Goal: Check status: Check status

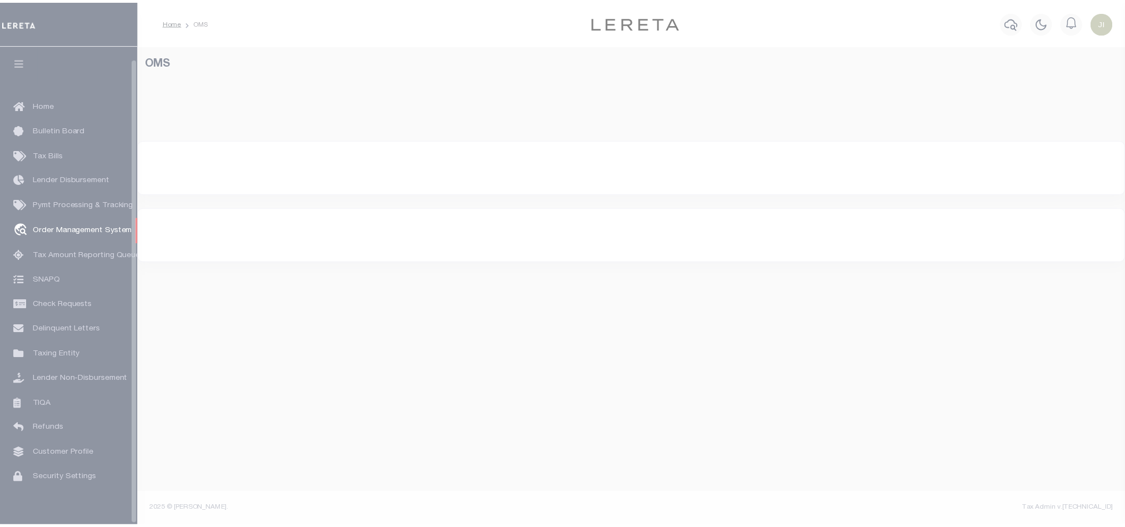
scroll to position [13, 0]
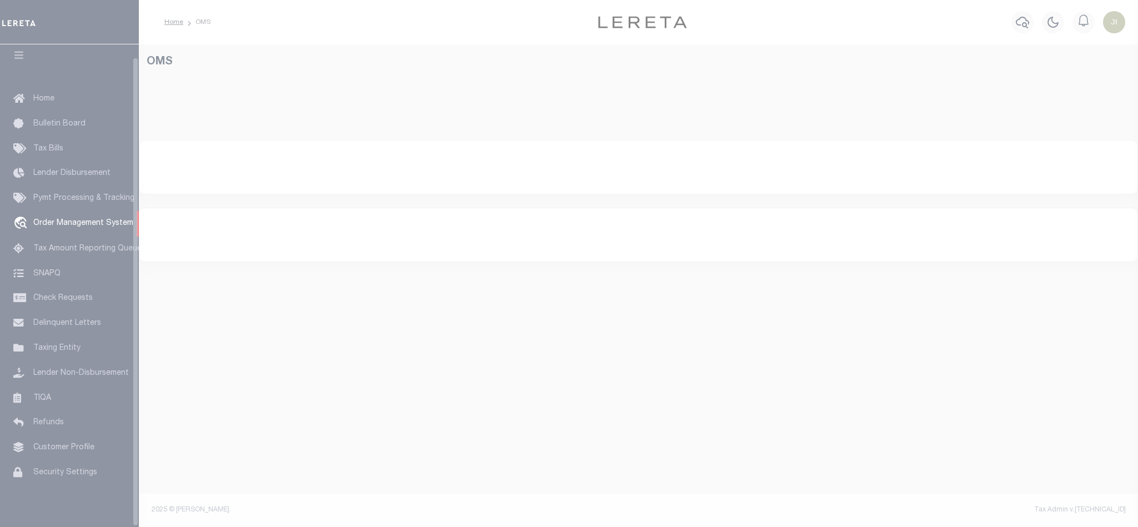
select select "200"
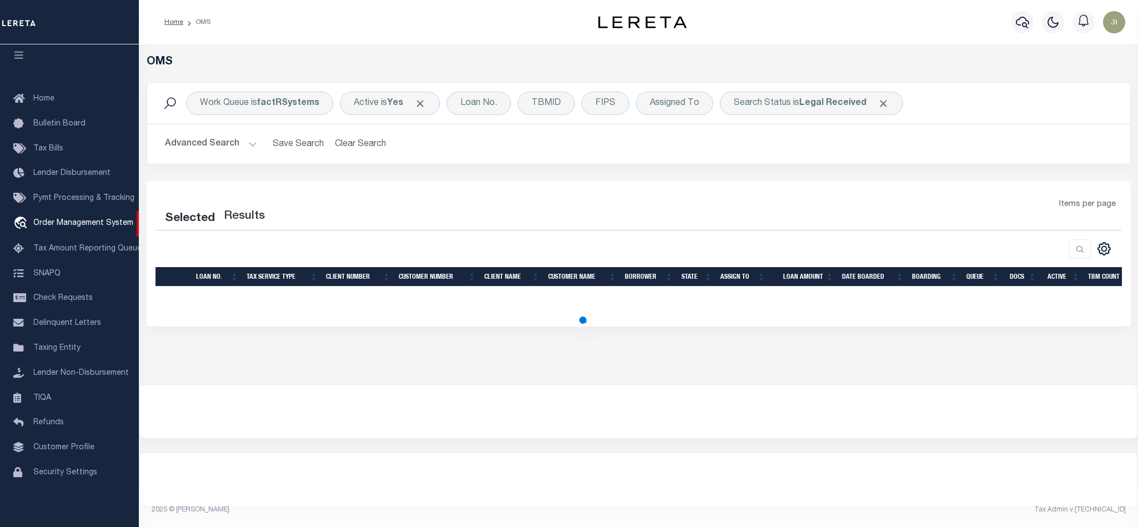
select select "200"
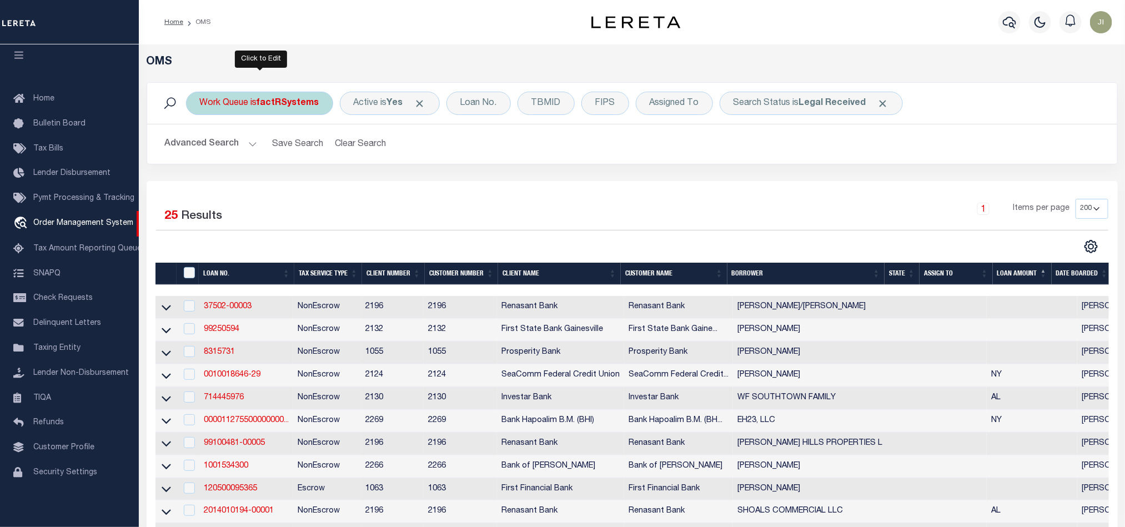
click at [282, 105] on b "factRSystems" at bounding box center [288, 103] width 62 height 9
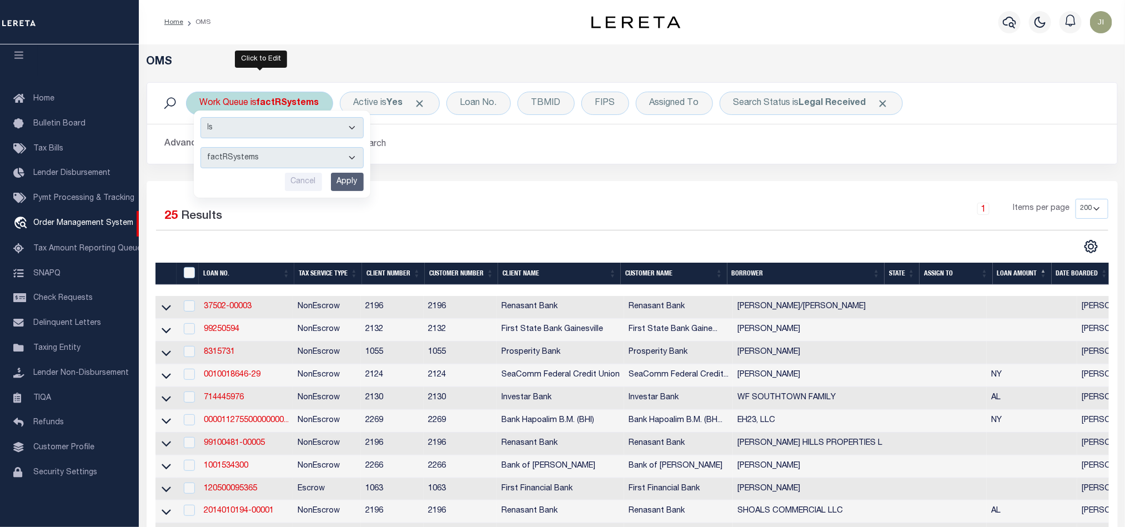
click at [305, 155] on select "factRSystems" at bounding box center [281, 157] width 163 height 21
click at [524, 190] on div "Selected 25 Results 1 Items per page 10 25 50 100 200" at bounding box center [632, 527] width 971 height 692
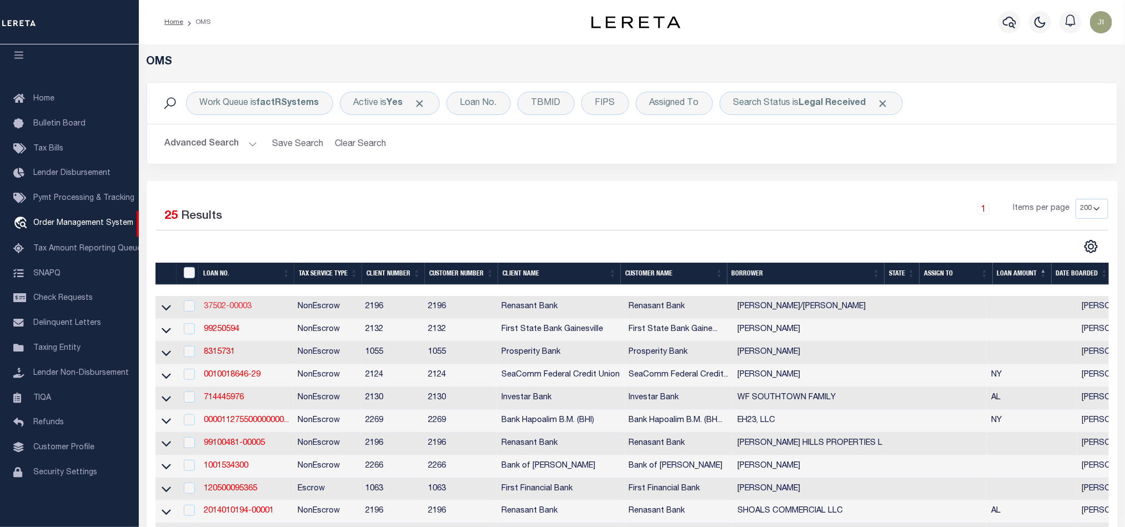
click at [224, 310] on link "37502-00003" at bounding box center [228, 307] width 48 height 8
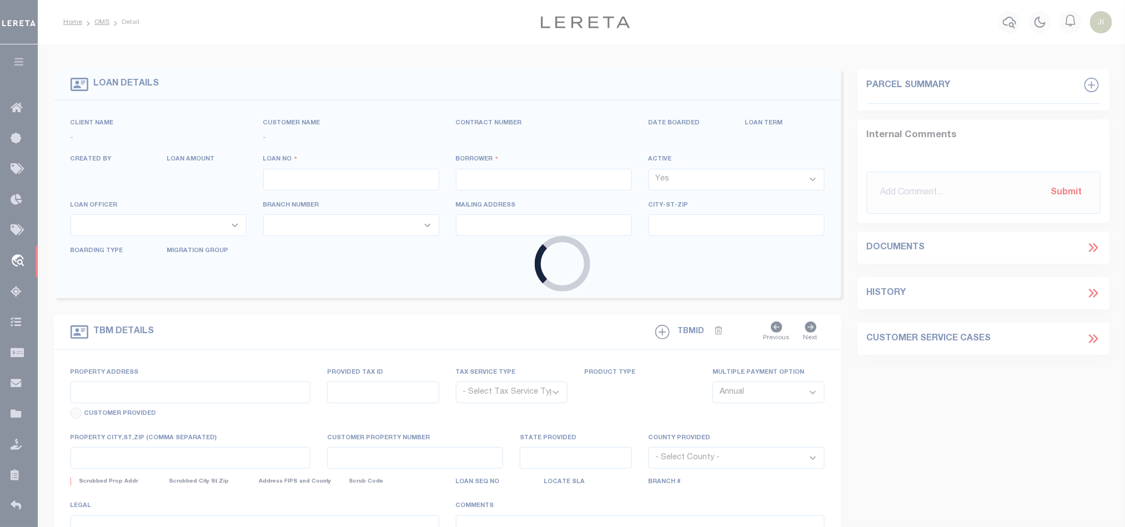
type input "37502-00003"
type input "HELTON JOHN M/SHAWN M"
select select
select select "100"
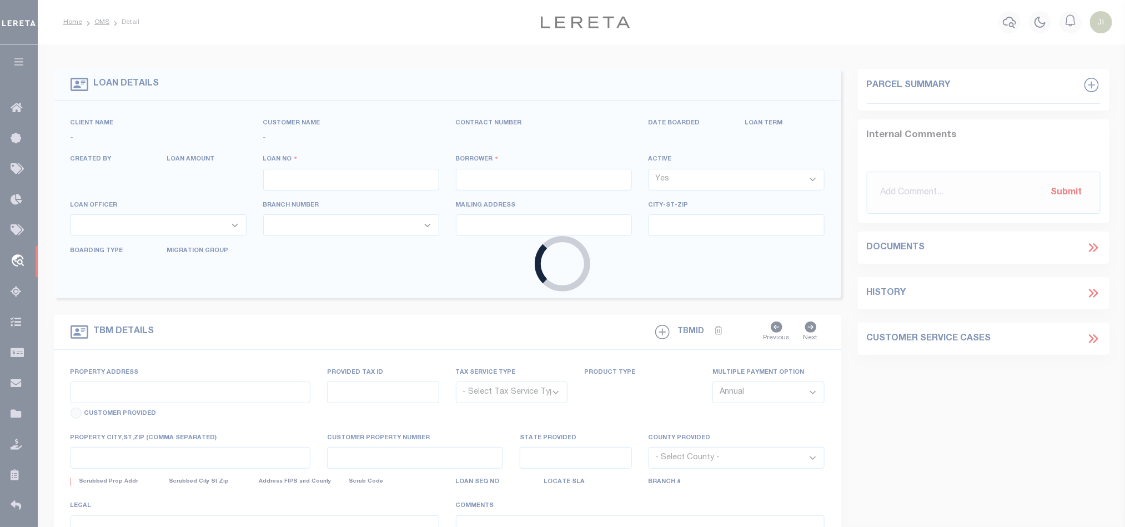
select select "NonEscrow"
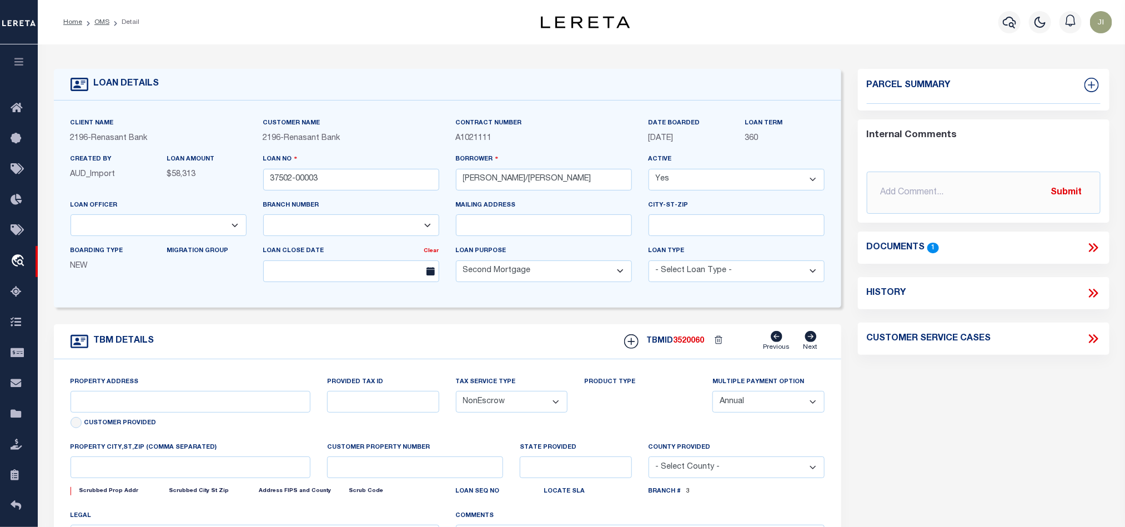
select select "164191"
type input "BINFORD RD"
select select
type input "ABERDEEN MS 39730"
select select "5059"
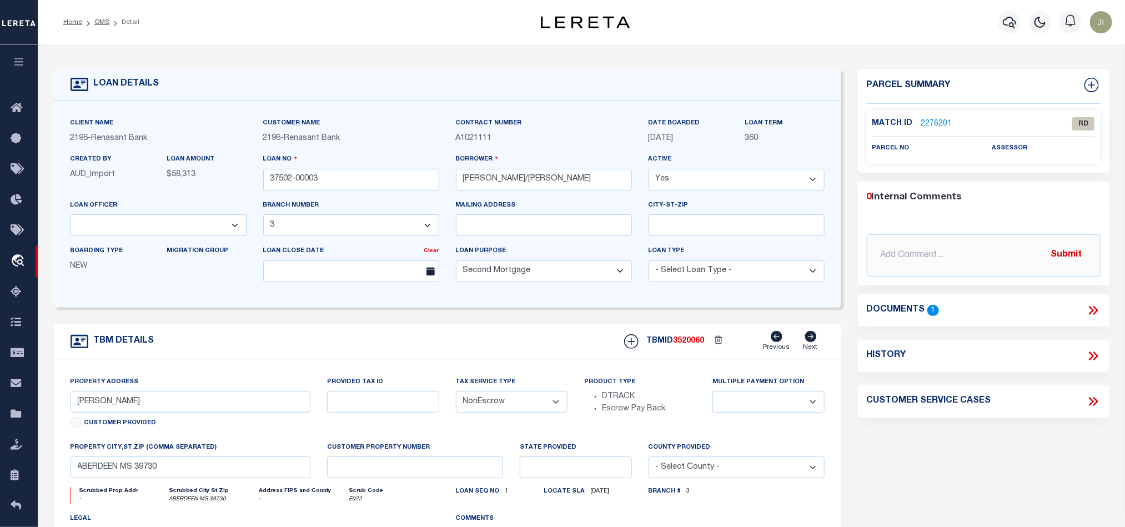
click at [937, 125] on link "2276201" at bounding box center [936, 124] width 31 height 12
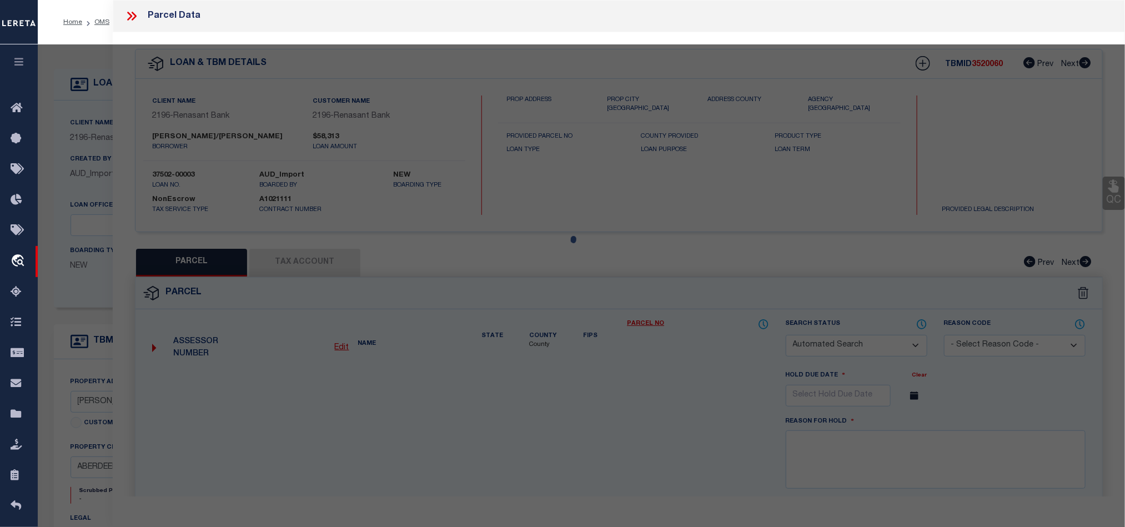
checkbox input "false"
select select "RD"
checkbox input "false"
type textarea "Document uploaded that satisfies a legal requirement, changing from ND to RD"
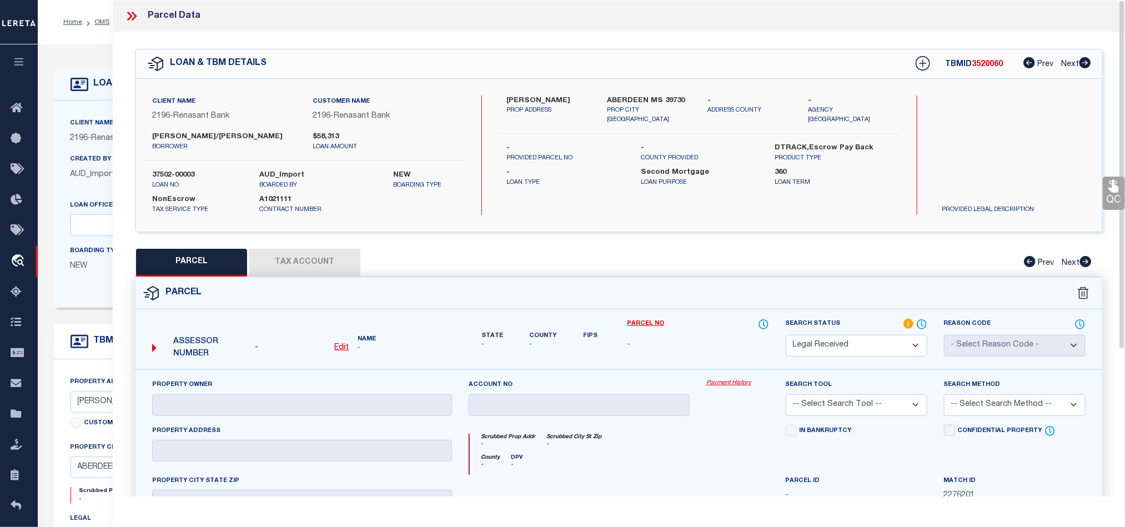
click at [916, 346] on select "Automated Search Bad Parcel Complete Duplicate Parcel High Dollar Reporting In …" at bounding box center [857, 346] width 142 height 22
click at [660, 282] on div "Parcel" at bounding box center [618, 294] width 967 height 32
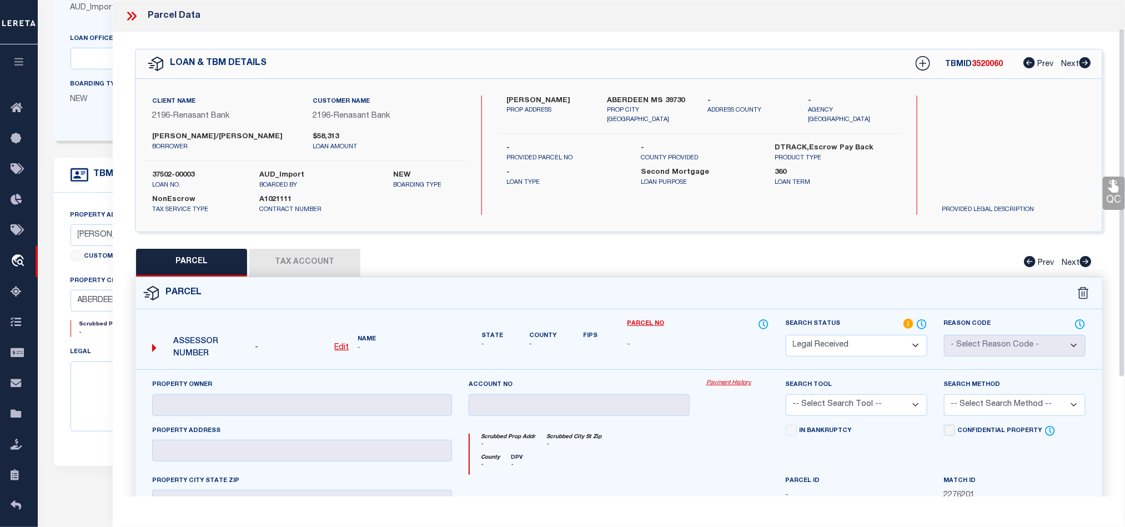
scroll to position [210, 0]
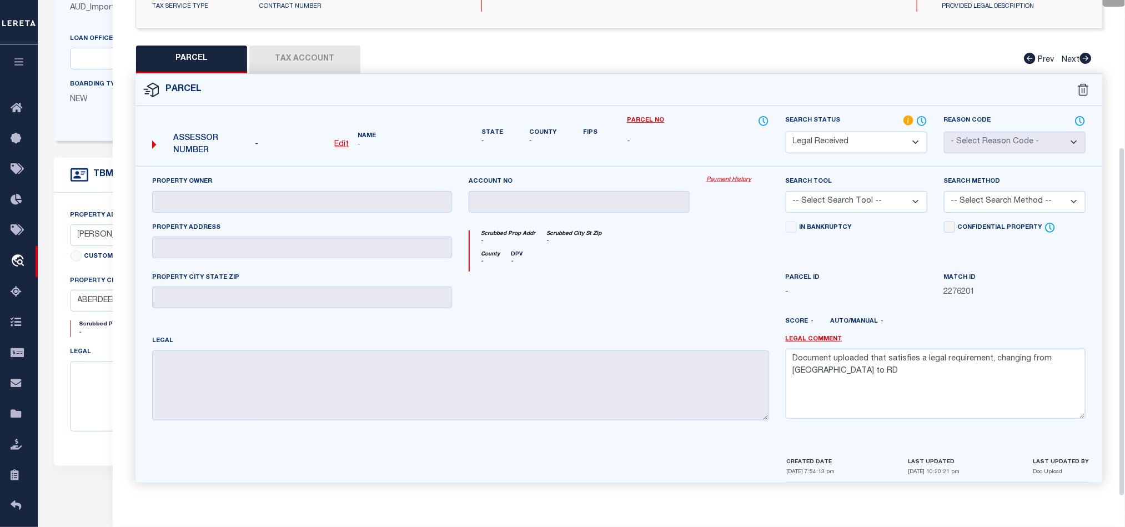
click at [893, 140] on select "Automated Search Bad Parcel Complete Duplicate Parcel High Dollar Reporting In …" at bounding box center [857, 143] width 142 height 22
click at [677, 265] on div "County - DPV -" at bounding box center [619, 261] width 299 height 21
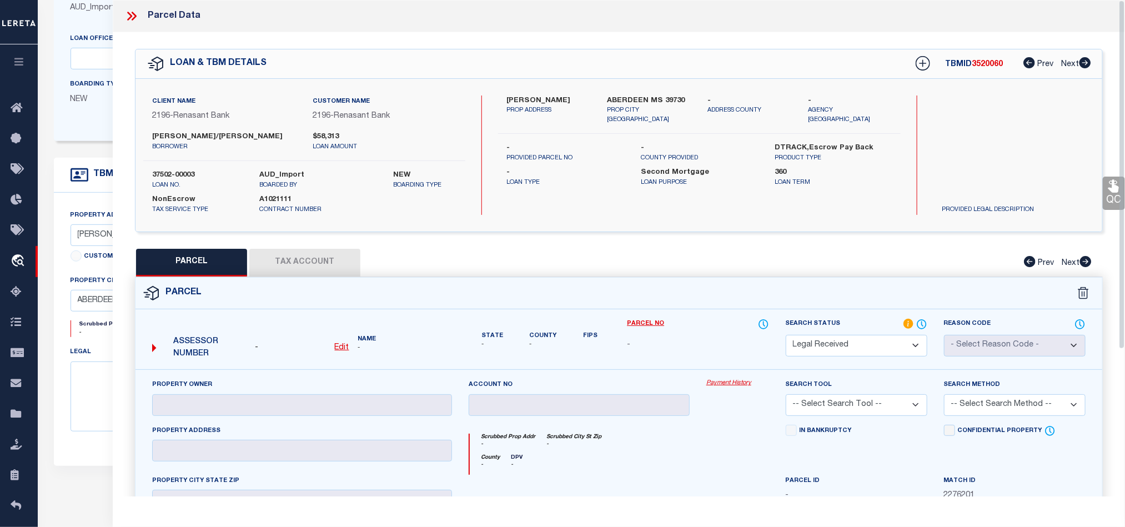
click at [130, 10] on icon at bounding box center [131, 16] width 14 height 14
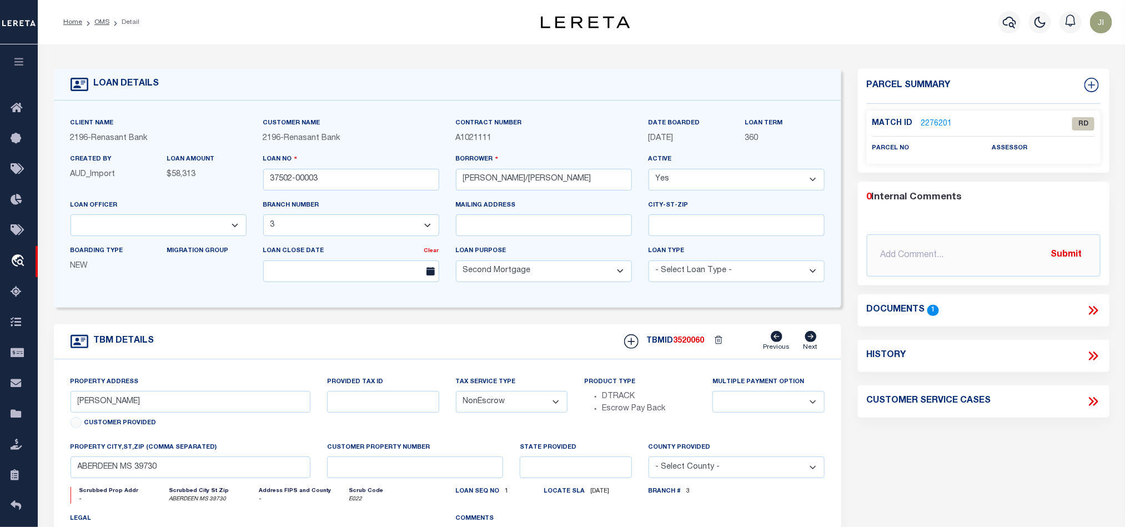
click at [109, 25] on li "Detail" at bounding box center [124, 22] width 30 height 10
click at [101, 22] on link "OMS" at bounding box center [101, 22] width 15 height 7
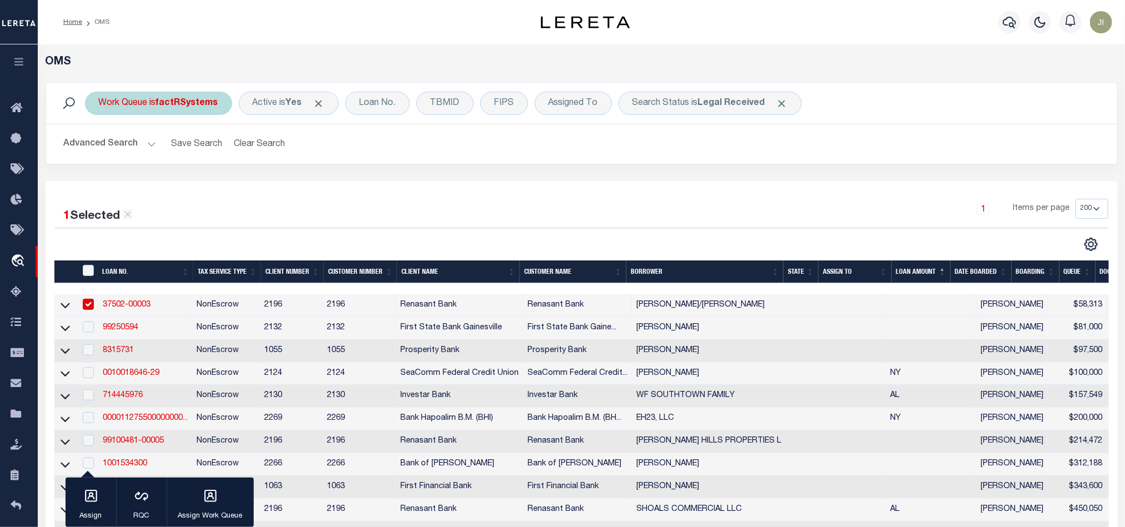
click at [190, 109] on div "Work Queue is factRSystems Is Contains factRSystems Cancel Apply" at bounding box center [158, 103] width 147 height 23
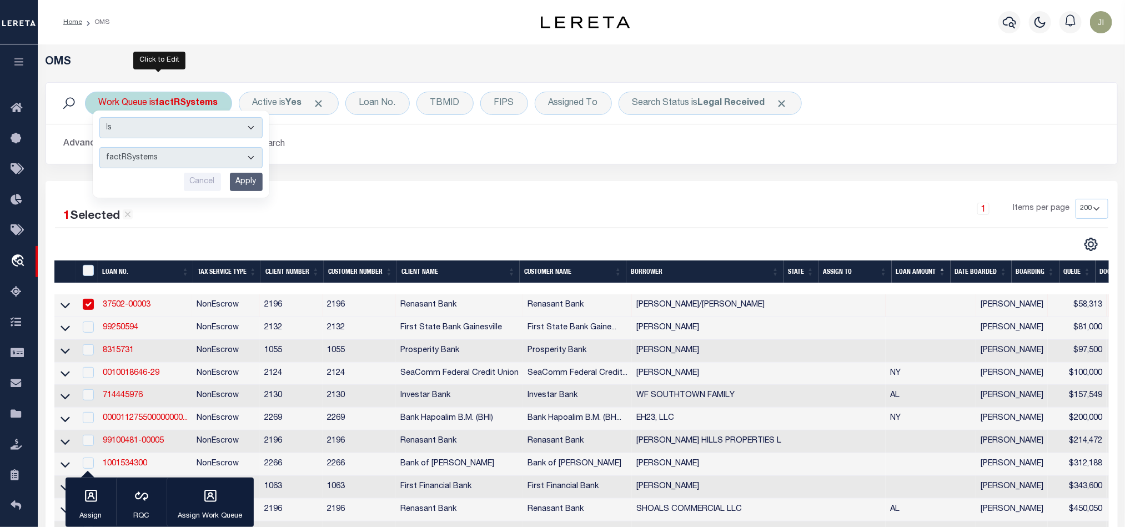
click at [180, 154] on select "factRSystems" at bounding box center [180, 157] width 163 height 21
click at [183, 160] on select "factRSystems" at bounding box center [180, 157] width 163 height 21
click at [528, 190] on div "1 Selected 25 Results 1 Items per page 10 25 50 100 200" at bounding box center [582, 526] width 1072 height 690
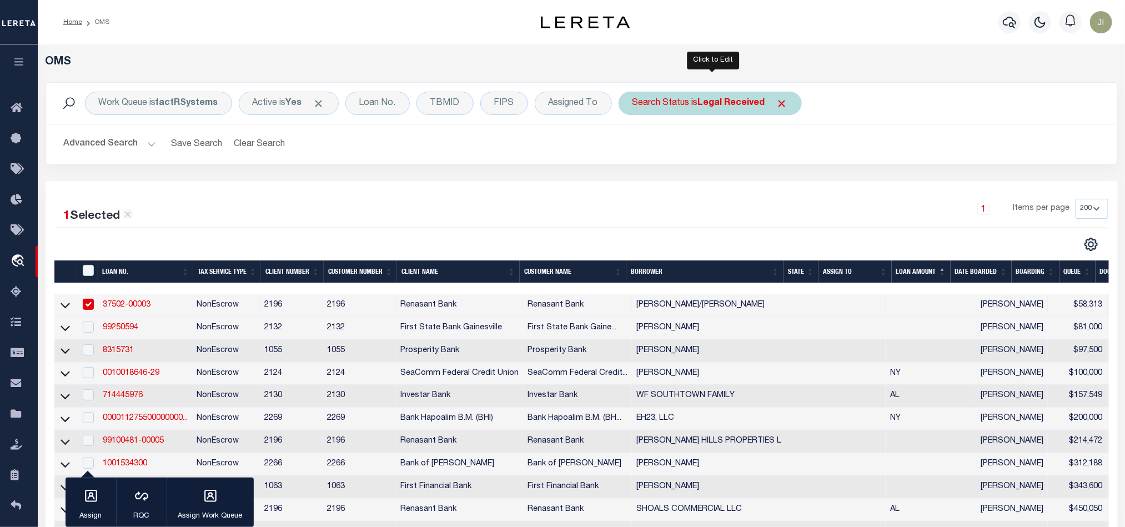
click at [730, 107] on b "Legal Received" at bounding box center [731, 103] width 67 height 9
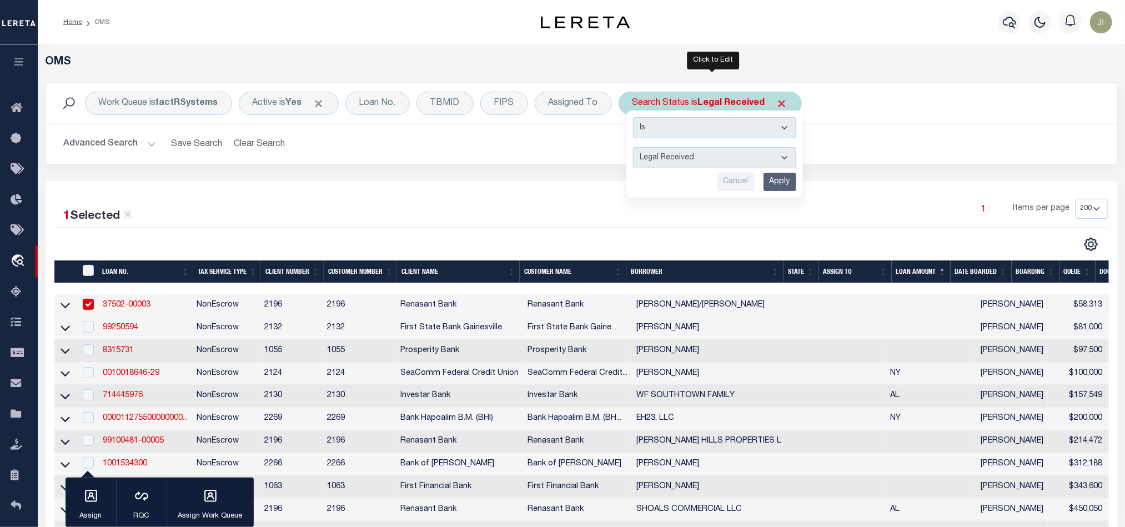
drag, startPoint x: 700, startPoint y: 157, endPoint x: 698, endPoint y: 169, distance: 12.4
click at [700, 157] on select "Automated Search Bad Parcel Complete Duplicate Parcel High Dollar Reporting In …" at bounding box center [714, 157] width 163 height 21
select select "QC"
click at [636, 148] on select "Automated Search Bad Parcel Complete Duplicate Parcel High Dollar Reporting In …" at bounding box center [714, 157] width 163 height 21
click at [790, 187] on input "Apply" at bounding box center [779, 182] width 33 height 18
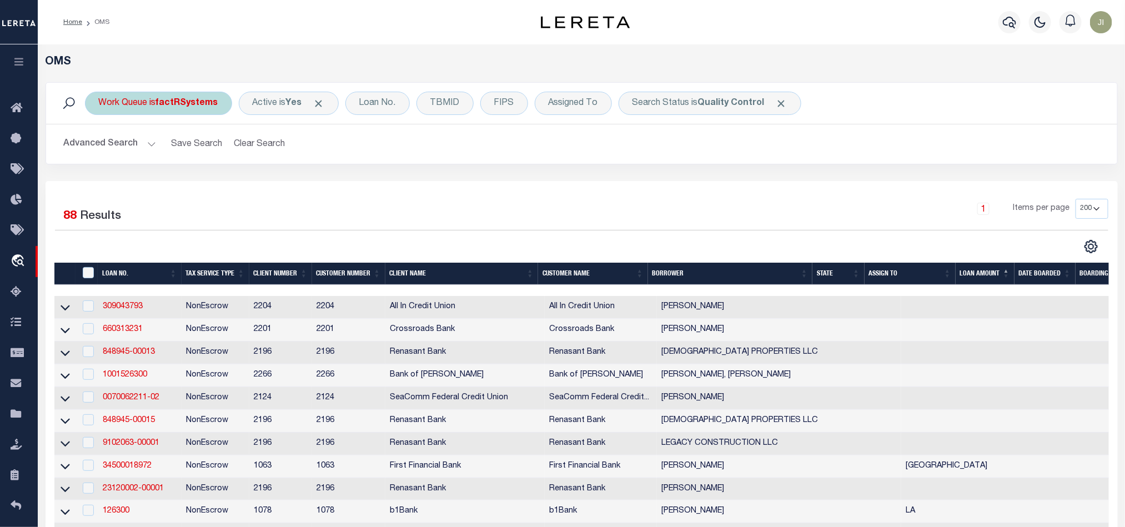
click at [190, 101] on b "factRSystems" at bounding box center [187, 103] width 62 height 9
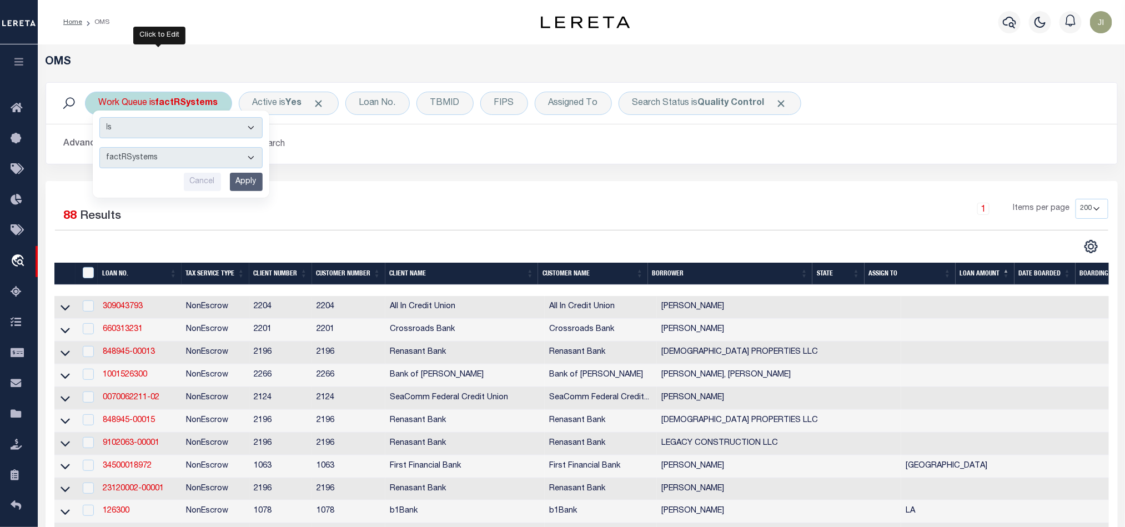
click at [187, 155] on select "factRSystems" at bounding box center [180, 157] width 163 height 21
click at [676, 217] on div "1 Items per page 10 25 50 100 200" at bounding box center [715, 213] width 786 height 29
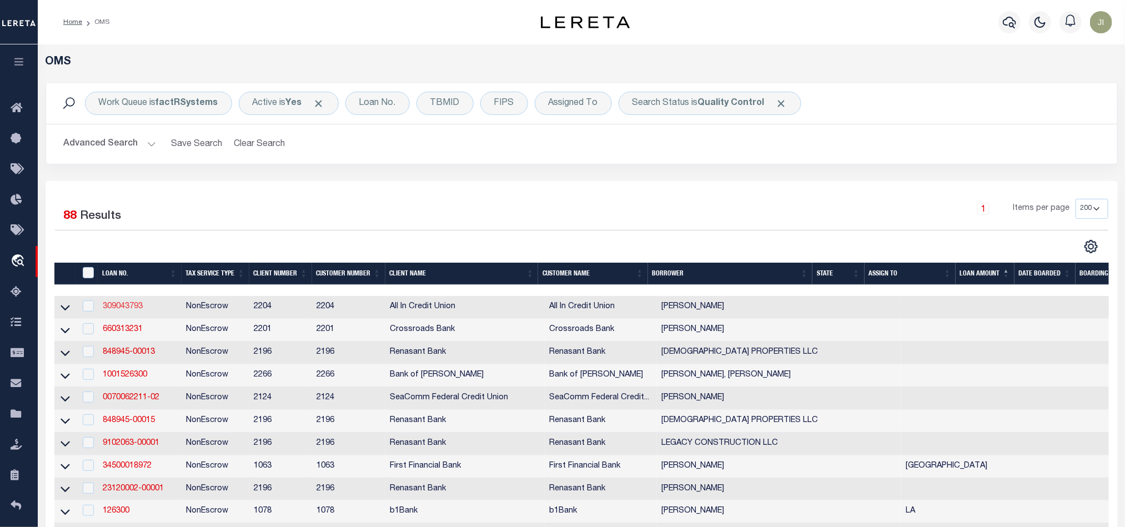
click at [117, 309] on link "309043793" at bounding box center [123, 307] width 40 height 8
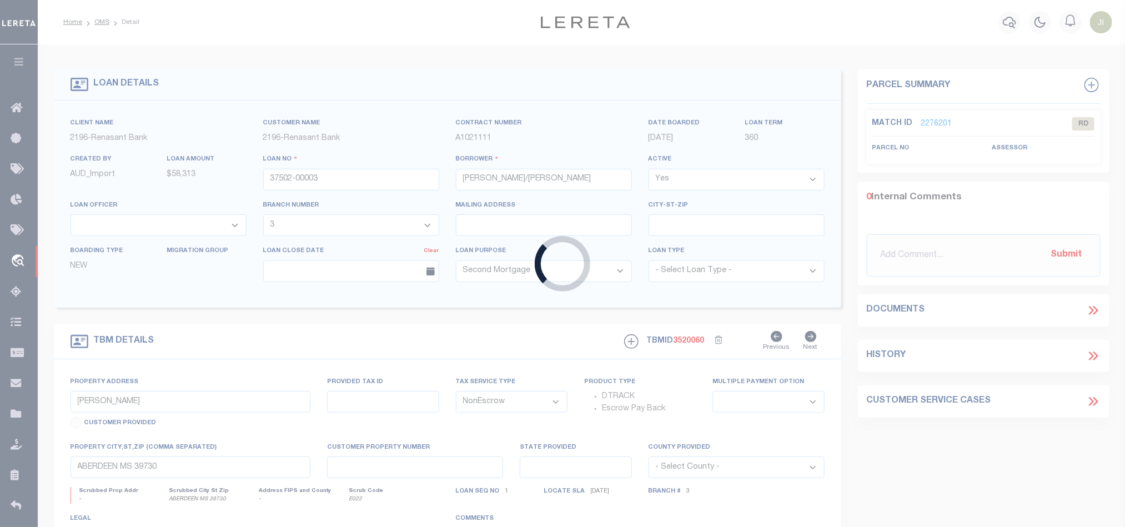
type input "309043793"
type input "Jason Seymour"
select select
type input "09/26/2025"
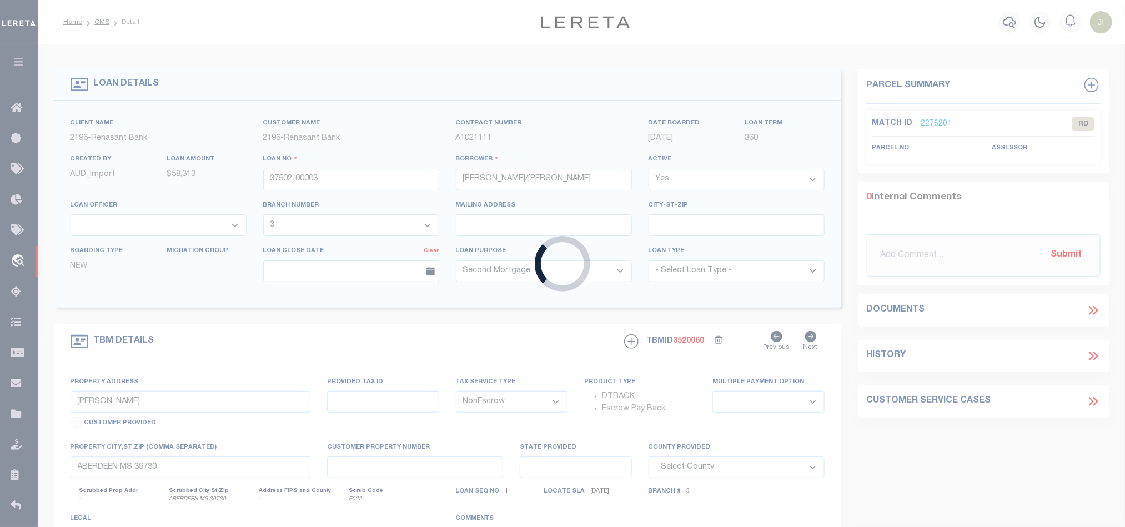
select select "400"
select select "10"
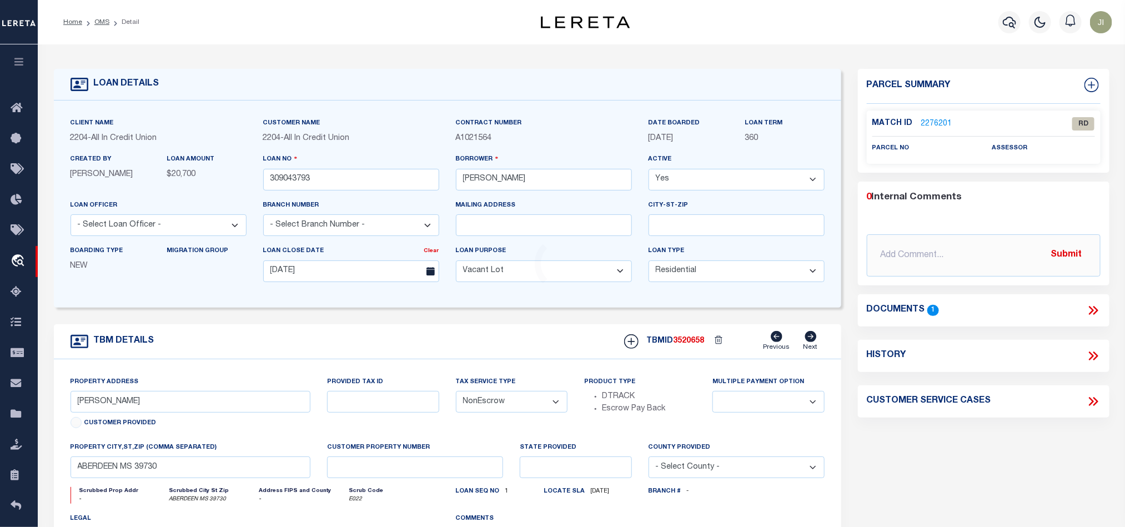
select select "44319"
type input "12400 WILDFLOWER DR"
type input "02-36-01-01-0-000-001.082"
select select
type input "MOBILE AL 36608-8797"
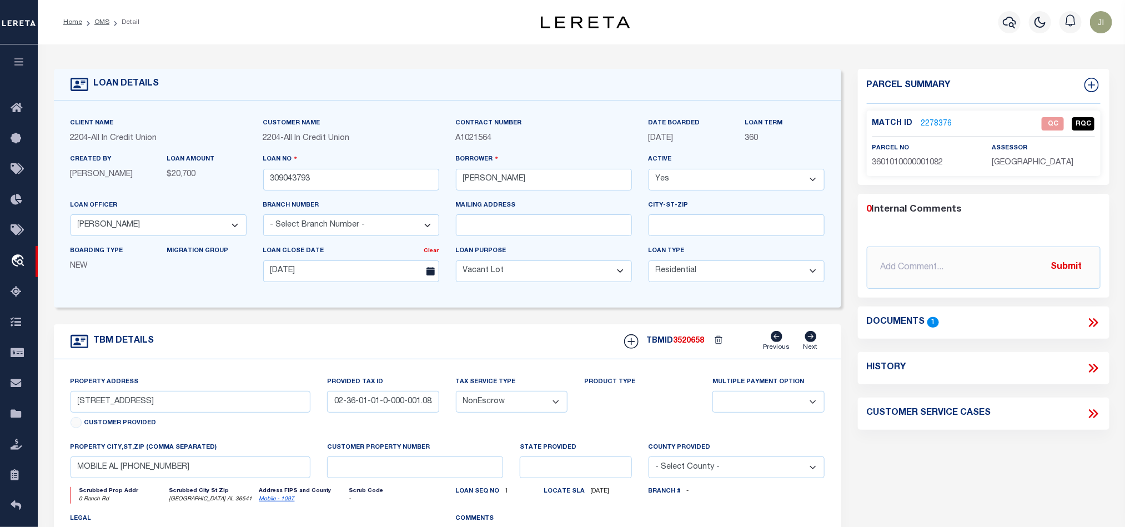
click at [934, 119] on link "2278376" at bounding box center [936, 124] width 31 height 12
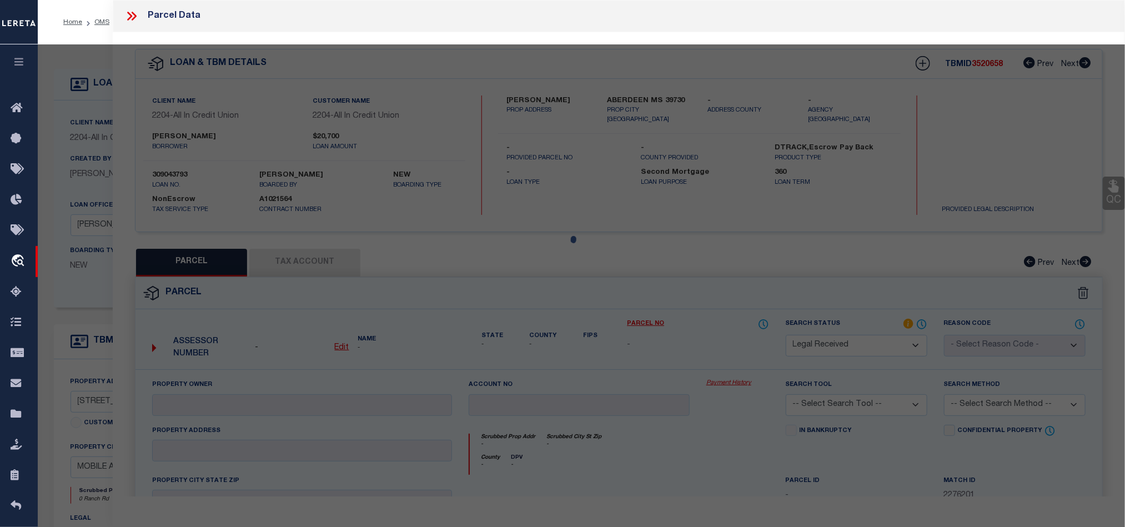
select select "AS"
checkbox input "false"
select select "QC"
type input "DYESS TODD"
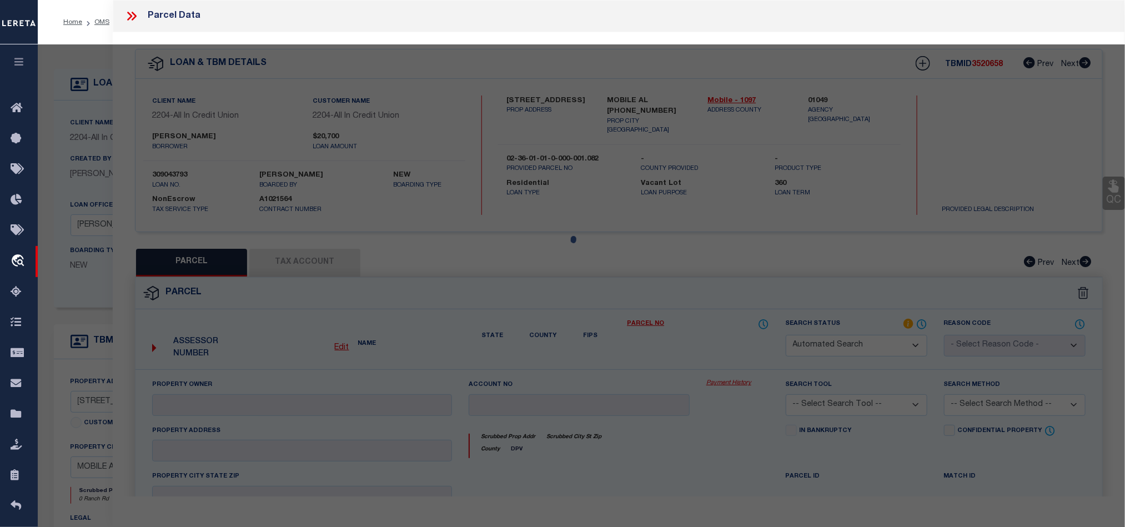
select select "AGW"
select select "LEG"
type input "RANCH RD EAST"
type input "GRAND BAY, AL 36541"
type textarea "LOT 32 SUMMER OAK S/D MBK 86/38 & THE E 1/2 OF PVT RD RANCH RD LYING ADJACENT T…"
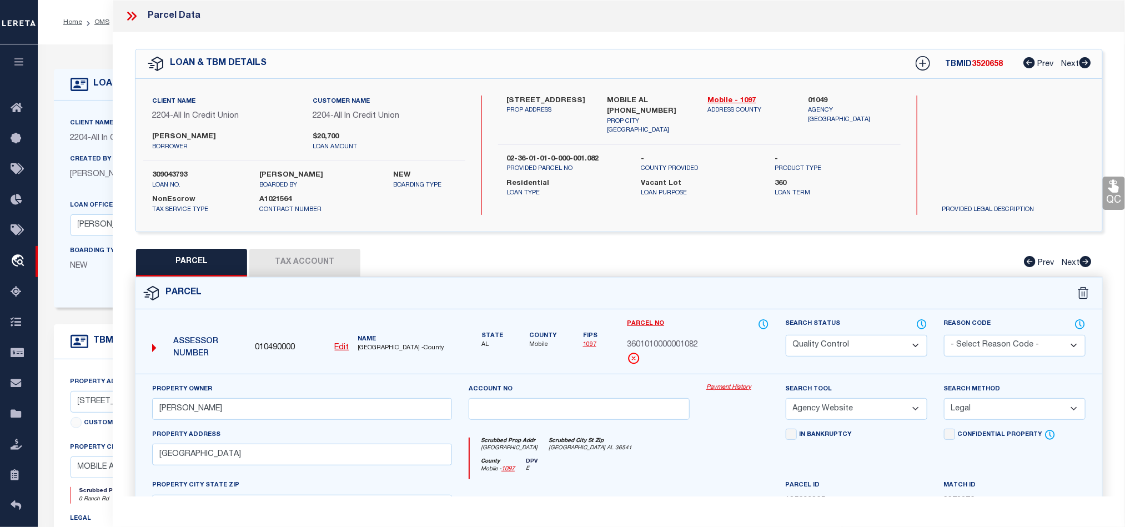
click at [127, 19] on icon at bounding box center [131, 16] width 14 height 14
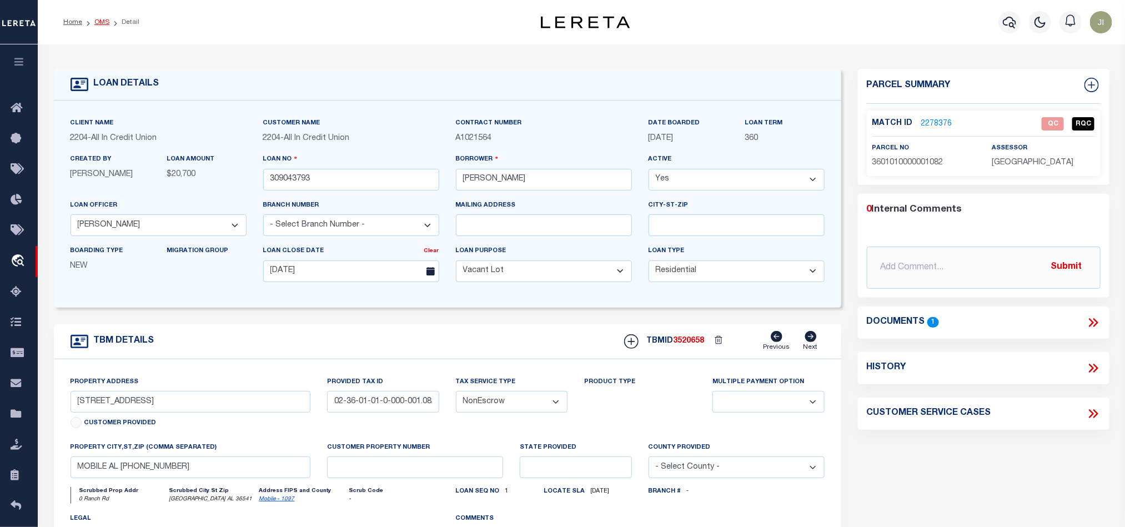
click at [99, 19] on link "OMS" at bounding box center [101, 22] width 15 height 7
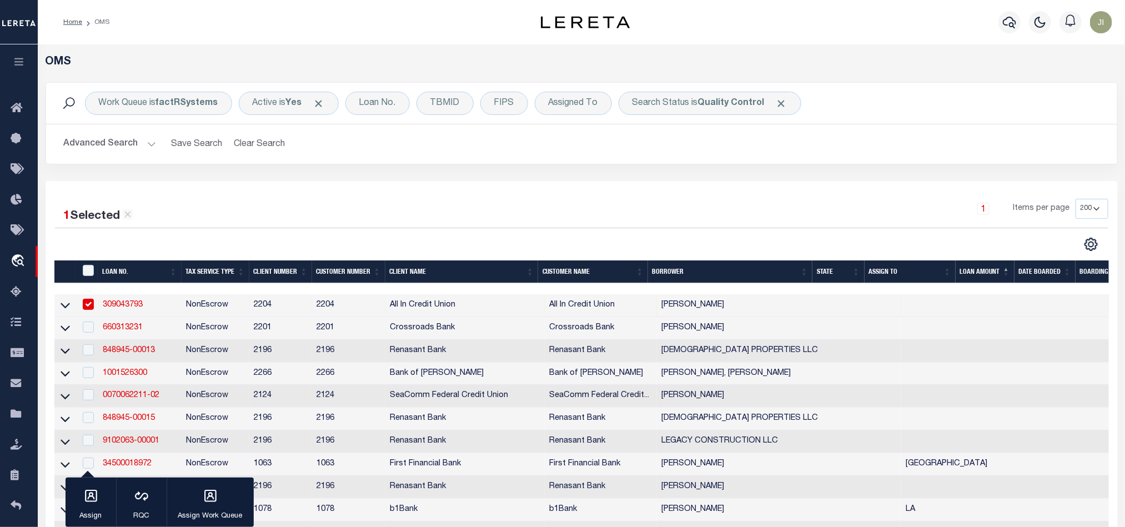
click at [267, 307] on td "2204" at bounding box center [280, 305] width 63 height 23
checkbox input "false"
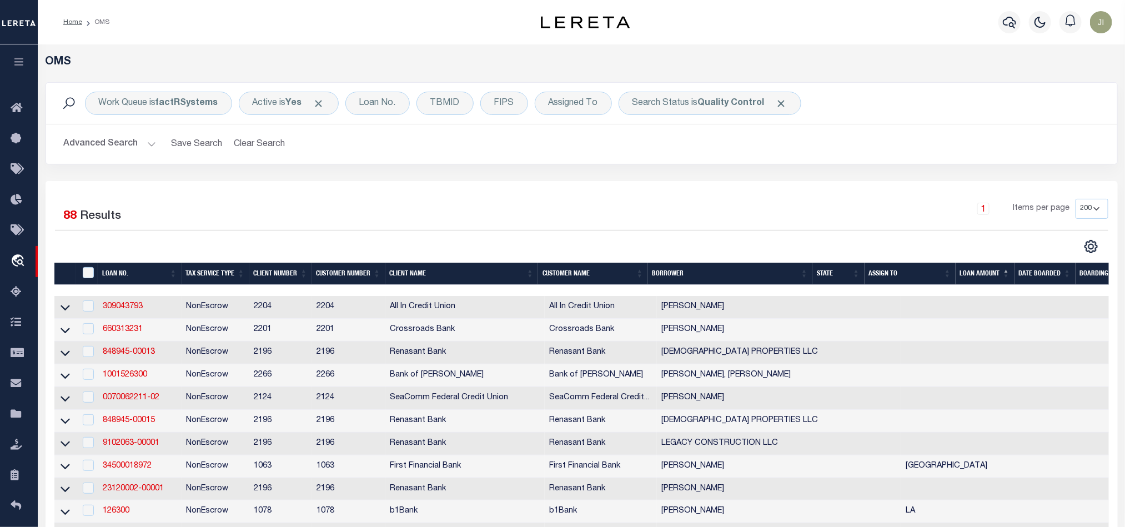
drag, startPoint x: 828, startPoint y: 275, endPoint x: 887, endPoint y: 247, distance: 65.1
click at [828, 275] on th "State" at bounding box center [838, 274] width 52 height 23
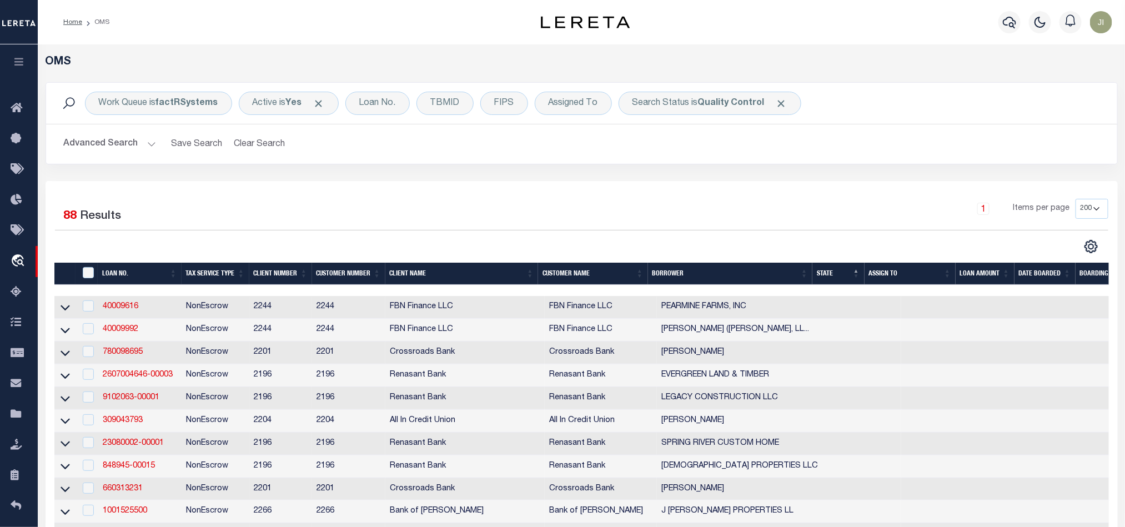
click at [193, 105] on b "factRSystems" at bounding box center [187, 103] width 62 height 9
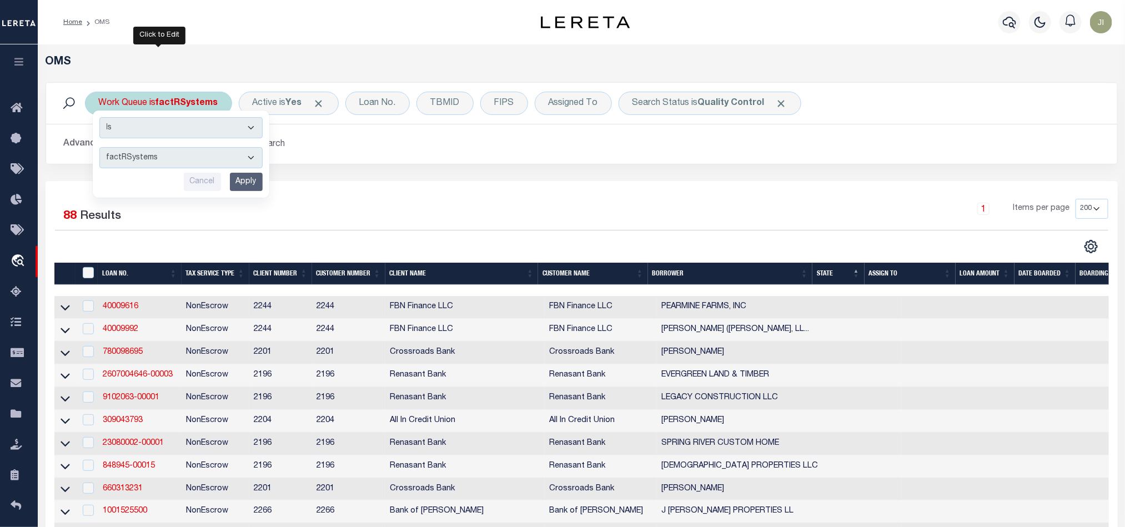
click at [242, 157] on select "factRSystems" at bounding box center [180, 157] width 163 height 21
click at [415, 212] on div "1 Items per page 10 25 50 100 200" at bounding box center [715, 213] width 786 height 29
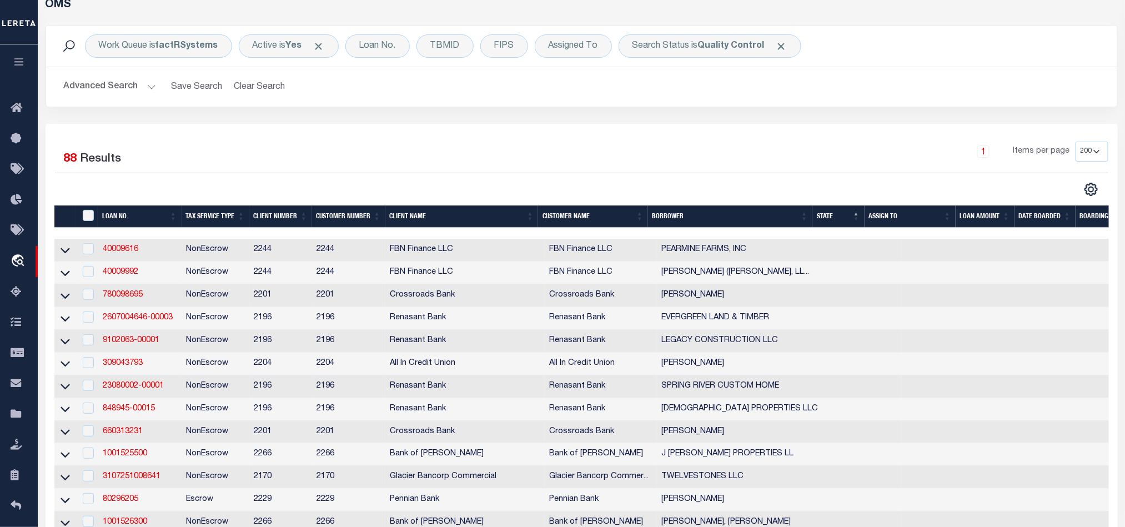
scroll to position [83, 0]
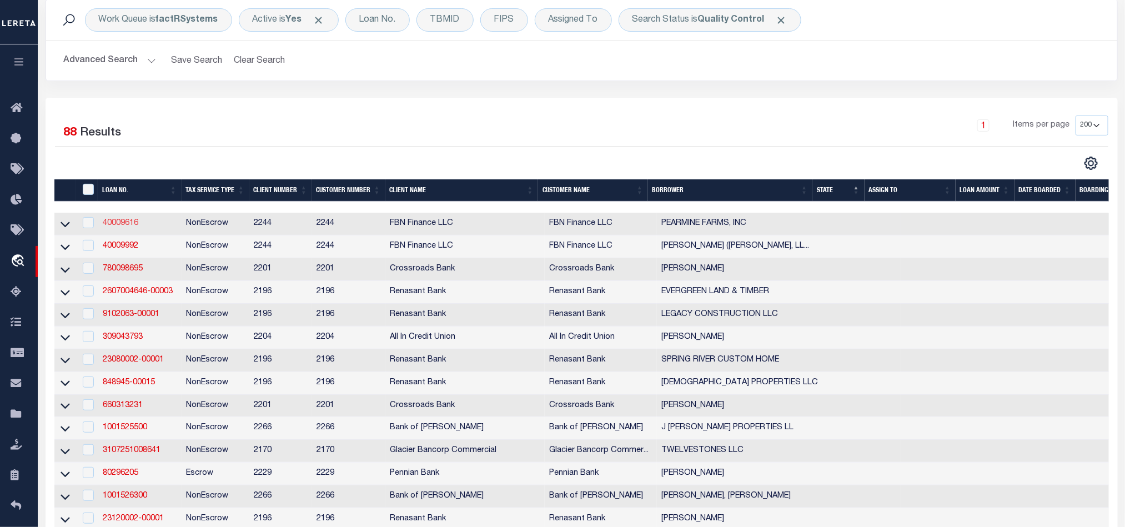
click at [117, 225] on link "40009616" at bounding box center [121, 223] width 36 height 8
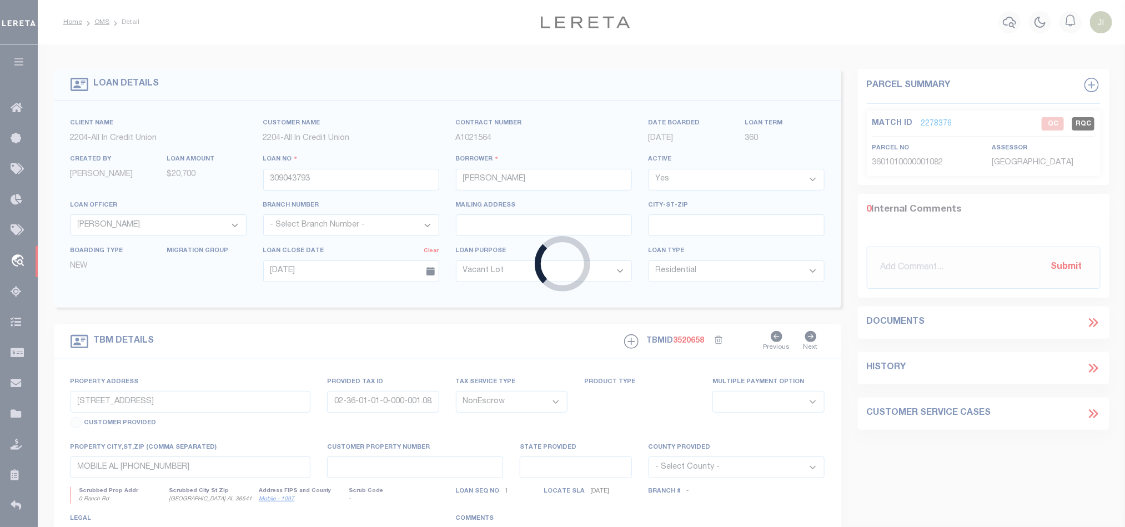
type input "40009616"
type input "PEARMINE FARMS, INC"
select select
select select "100"
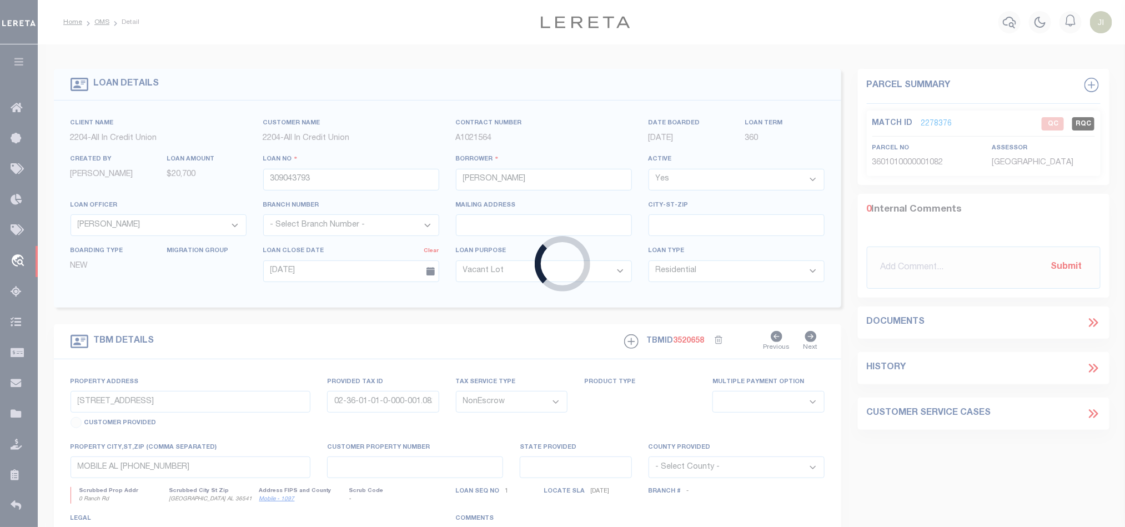
select select
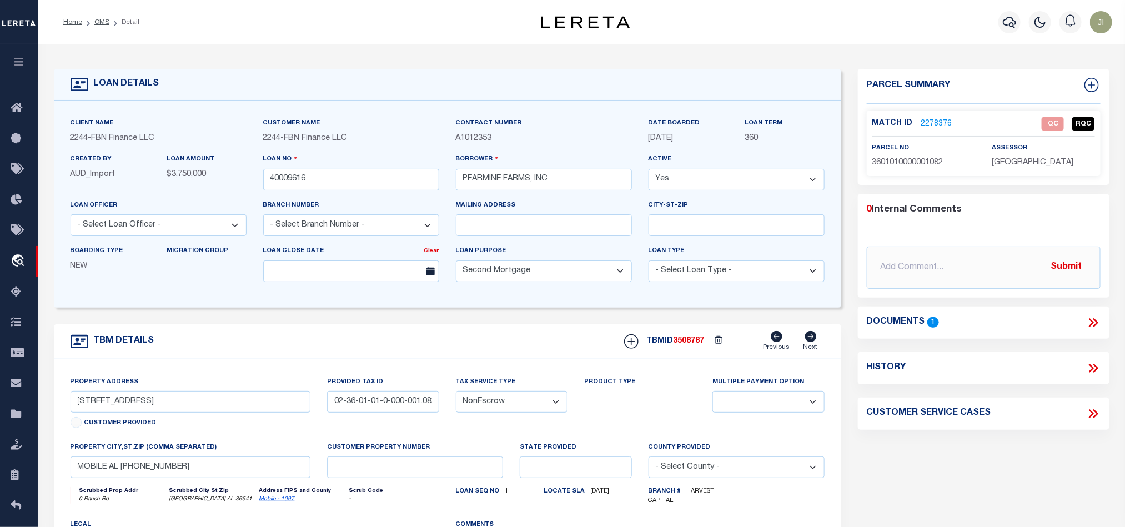
select select "14078"
select select "5511"
type input "515454"
select select
type input "HCC"
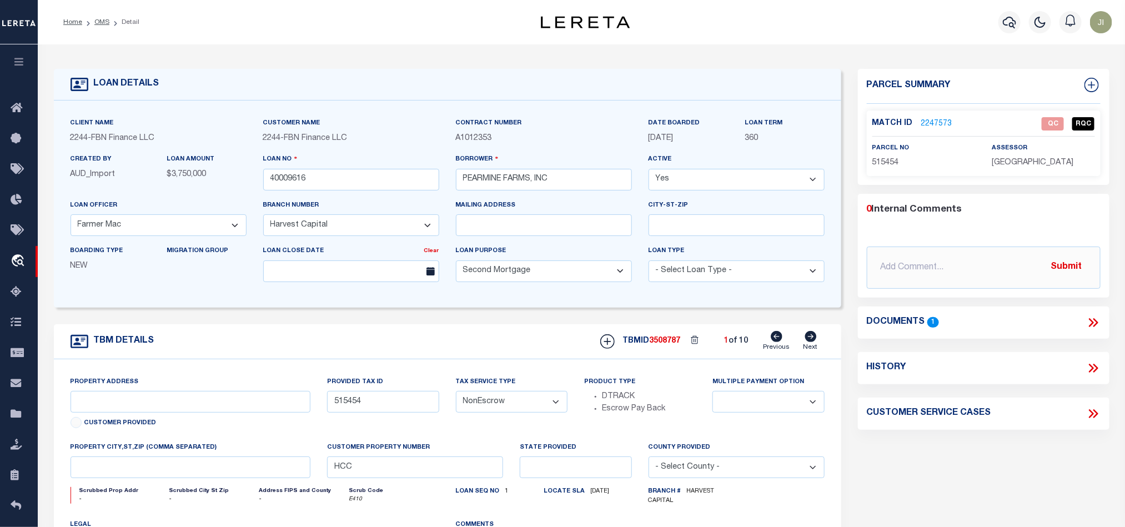
click at [937, 124] on link "2247573" at bounding box center [936, 124] width 31 height 12
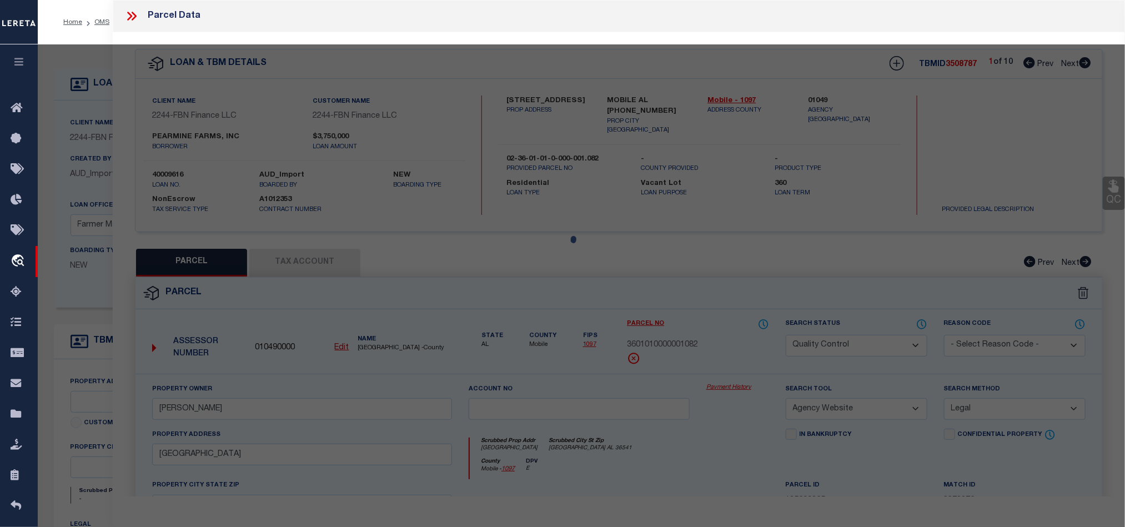
select select "AS"
select select
checkbox input "false"
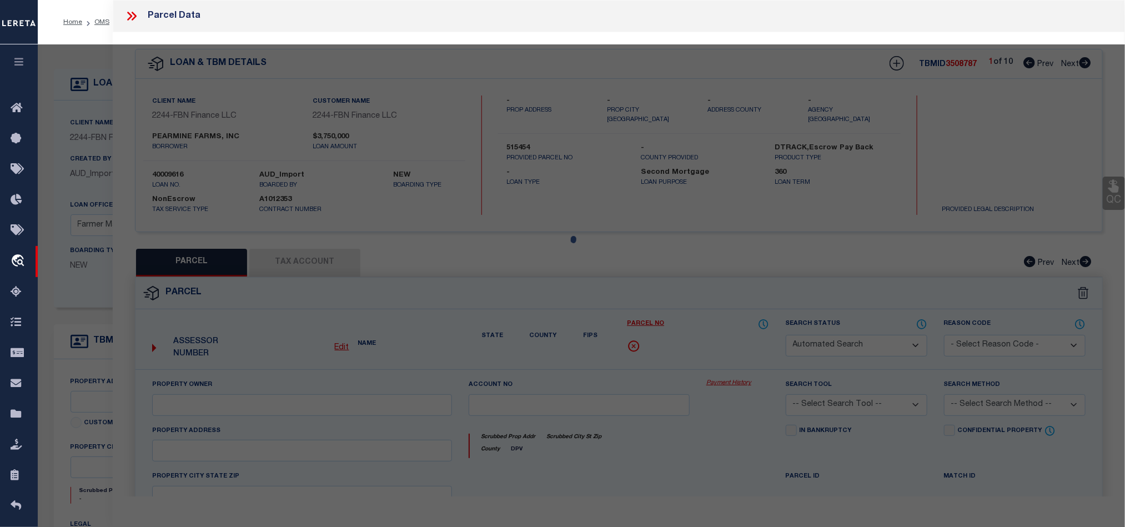
select select "QC"
type input "PEARMINE FARMS INC"
select select "AGW"
select select "LEG"
type input "OR"
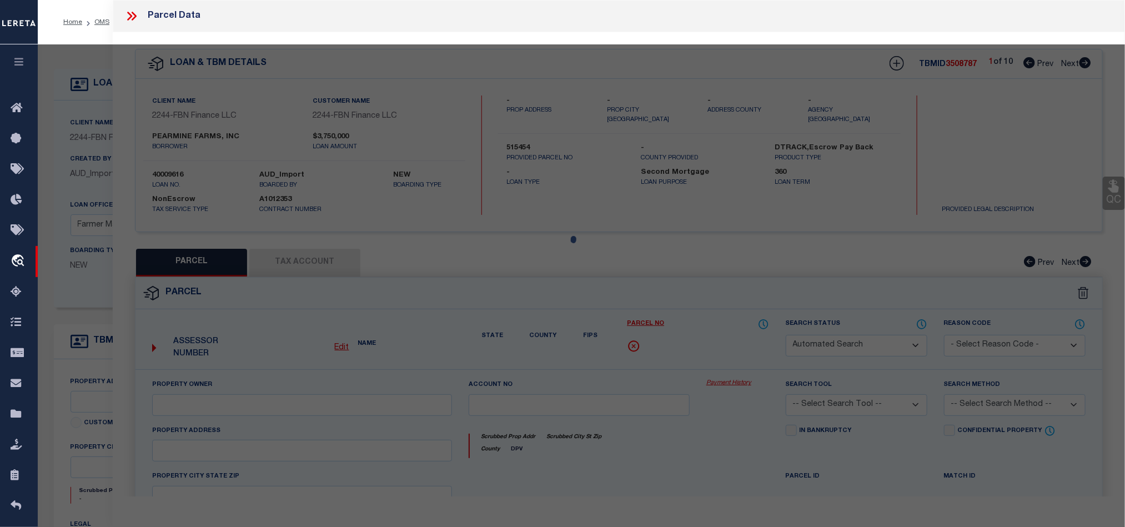
type textarea "1.19 AC"
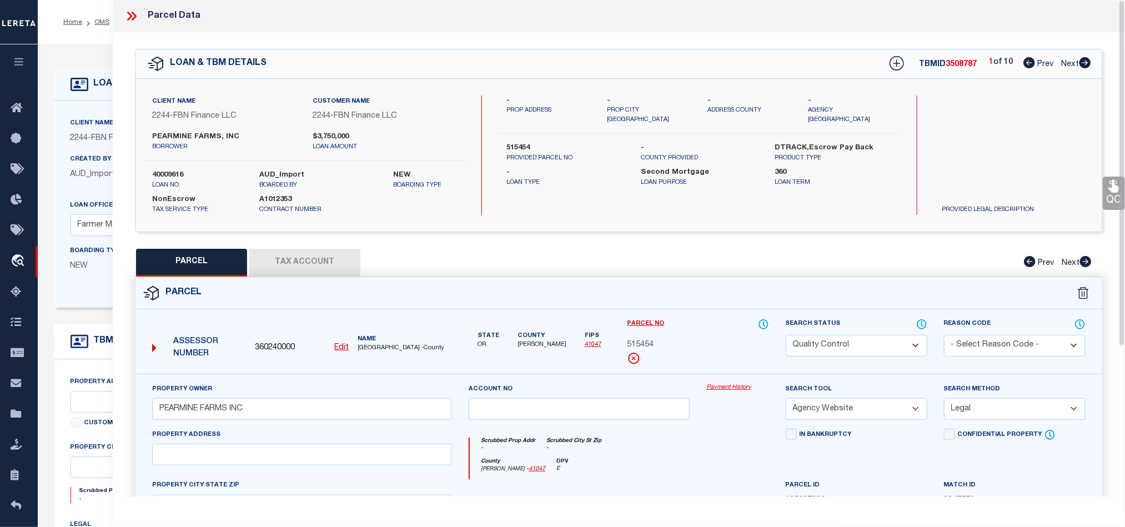
scroll to position [167, 0]
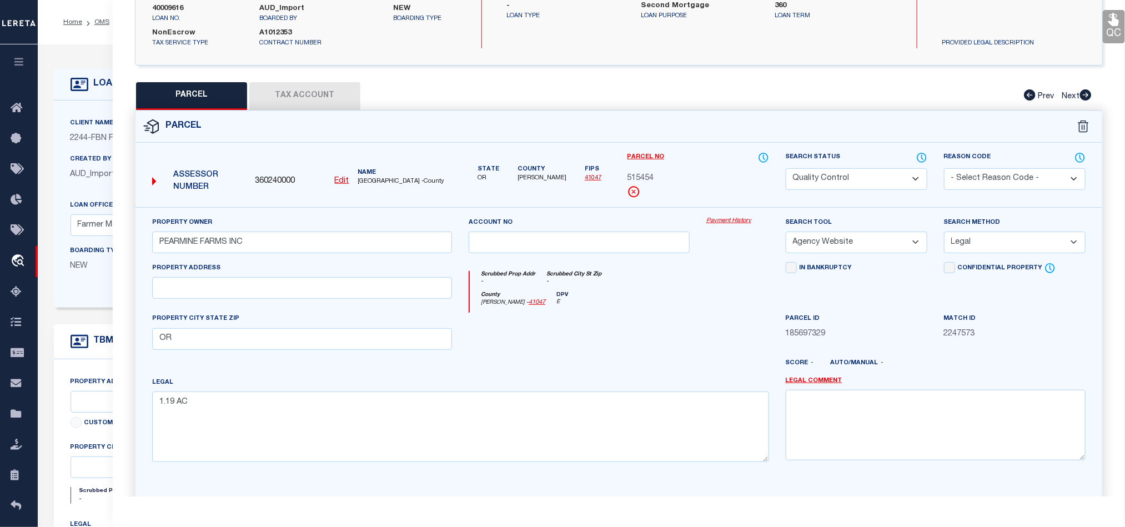
click at [897, 184] on select "Automated Search Bad Parcel Complete Duplicate Parcel High Dollar Reporting In …" at bounding box center [857, 179] width 142 height 22
click at [708, 280] on div "Scrubbed Prop Addr - Scrubbed City St Zip -" at bounding box center [619, 281] width 299 height 21
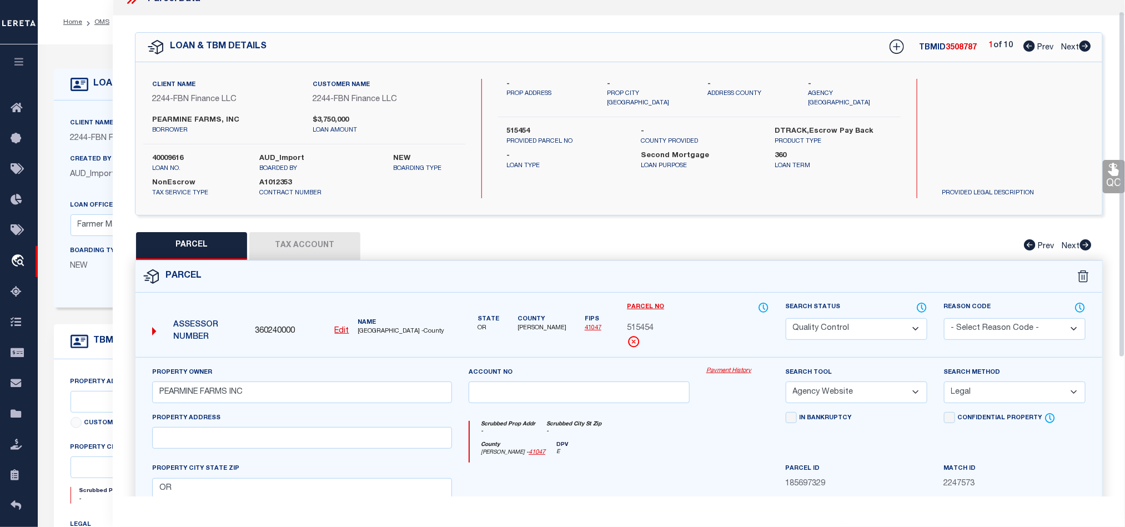
scroll to position [0, 0]
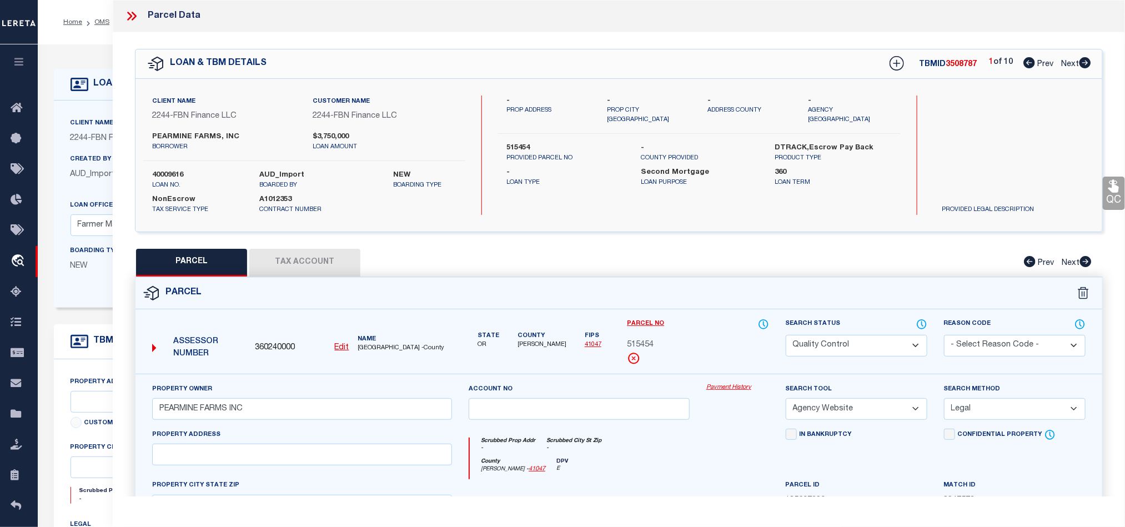
click at [135, 13] on icon at bounding box center [131, 16] width 14 height 14
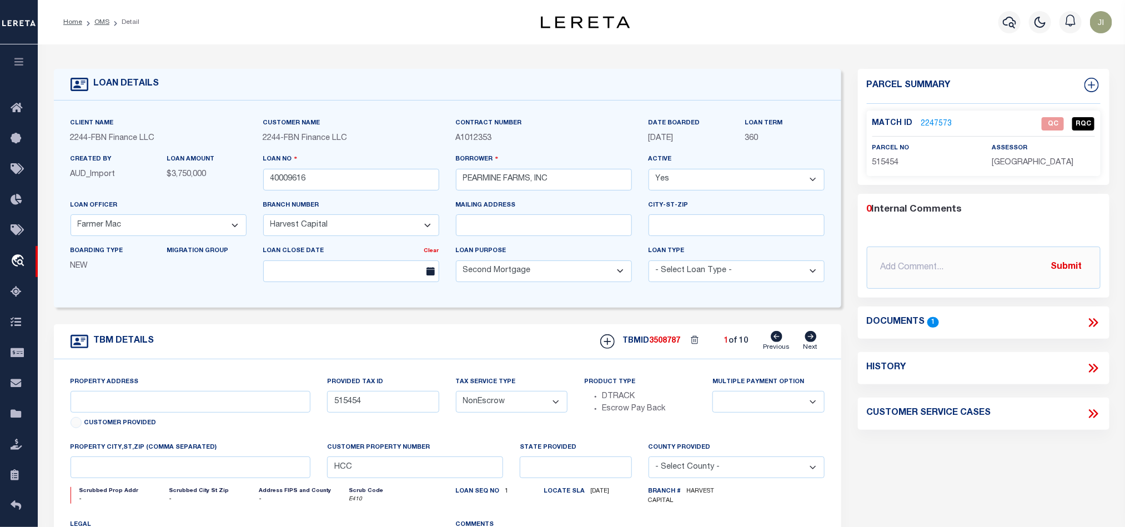
drag, startPoint x: 101, startPoint y: 21, endPoint x: 164, endPoint y: 52, distance: 70.5
click at [101, 21] on link "OMS" at bounding box center [101, 22] width 15 height 7
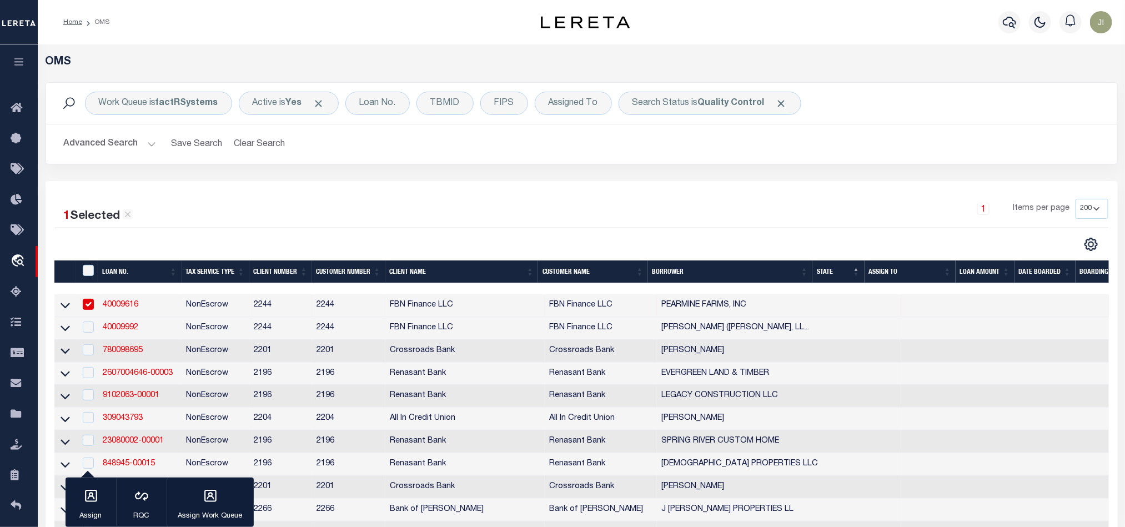
click at [413, 306] on td "FBN Finance LLC" at bounding box center [464, 305] width 159 height 23
checkbox input "false"
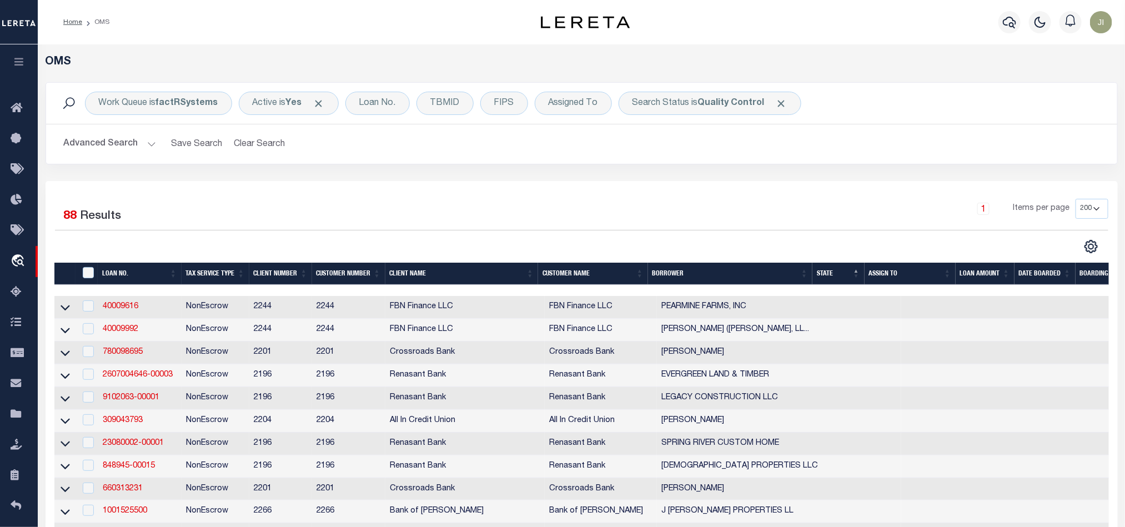
click at [781, 200] on div "1 Items per page 10 25 50 100 200" at bounding box center [715, 213] width 786 height 29
click at [828, 212] on div "1 Items per page 10 25 50 100 200" at bounding box center [715, 213] width 786 height 29
click at [762, 204] on div "1 Items per page 10 25 50 100 200" at bounding box center [715, 213] width 786 height 29
click at [690, 220] on div "1 Items per page 10 25 50 100 200" at bounding box center [715, 213] width 786 height 29
click at [856, 202] on div "1 Items per page 10 25 50 100 200" at bounding box center [715, 213] width 786 height 29
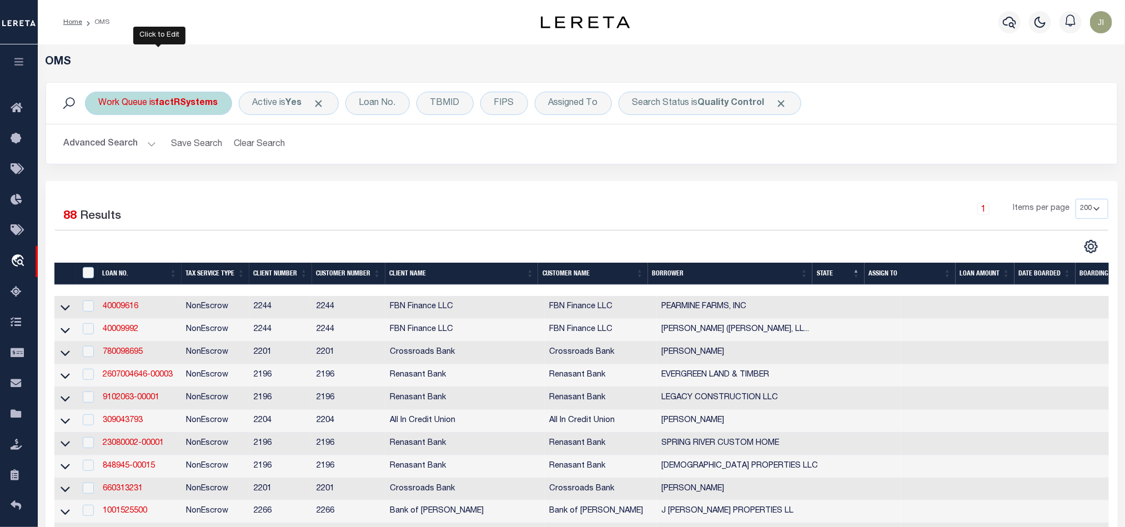
click at [183, 102] on b "factRSystems" at bounding box center [187, 103] width 62 height 9
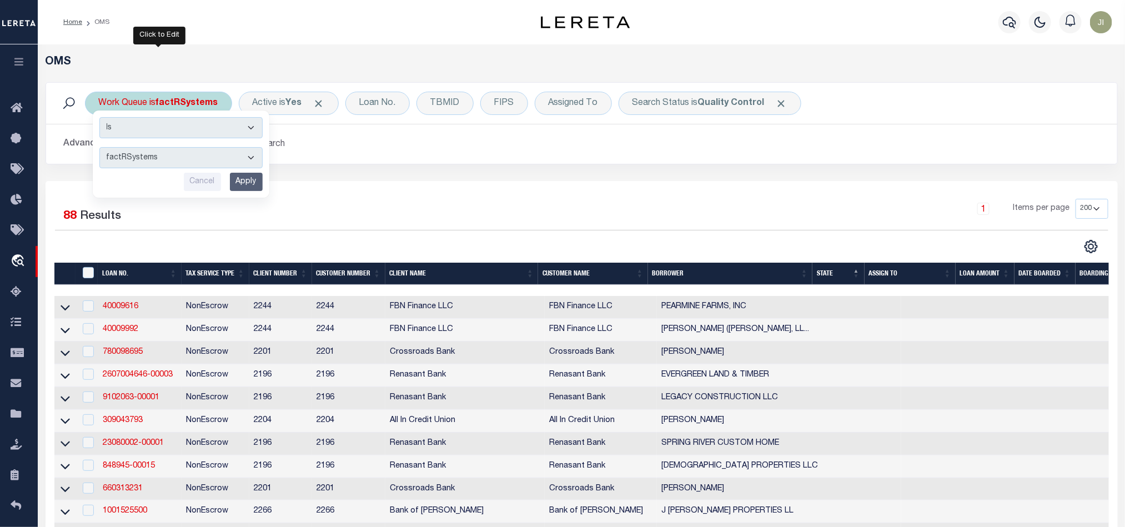
click at [217, 159] on select "factRSystems" at bounding box center [180, 157] width 163 height 21
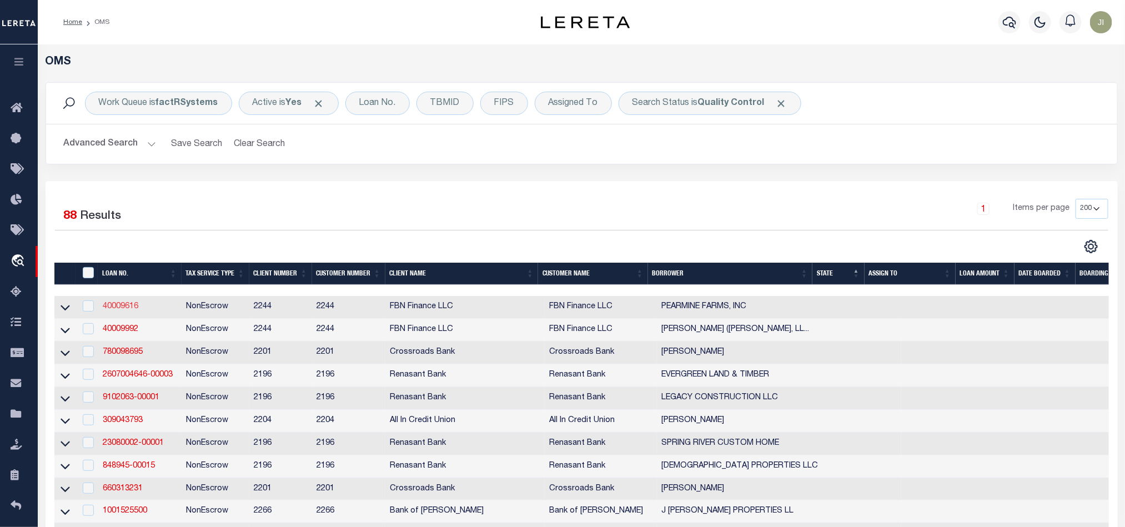
click at [113, 308] on link "40009616" at bounding box center [121, 307] width 36 height 8
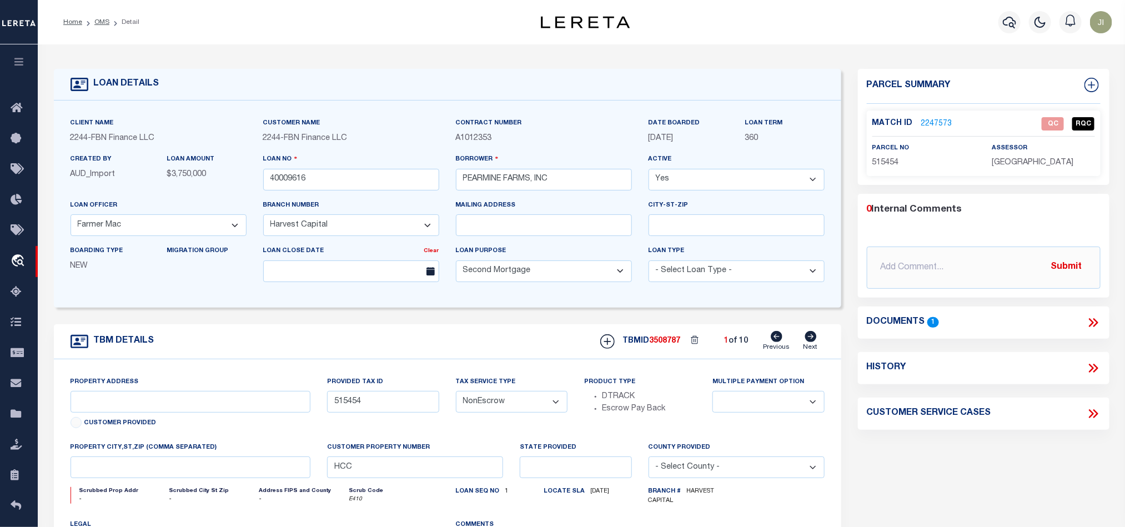
select select "14078"
select select
click at [943, 125] on link "2247573" at bounding box center [936, 124] width 31 height 12
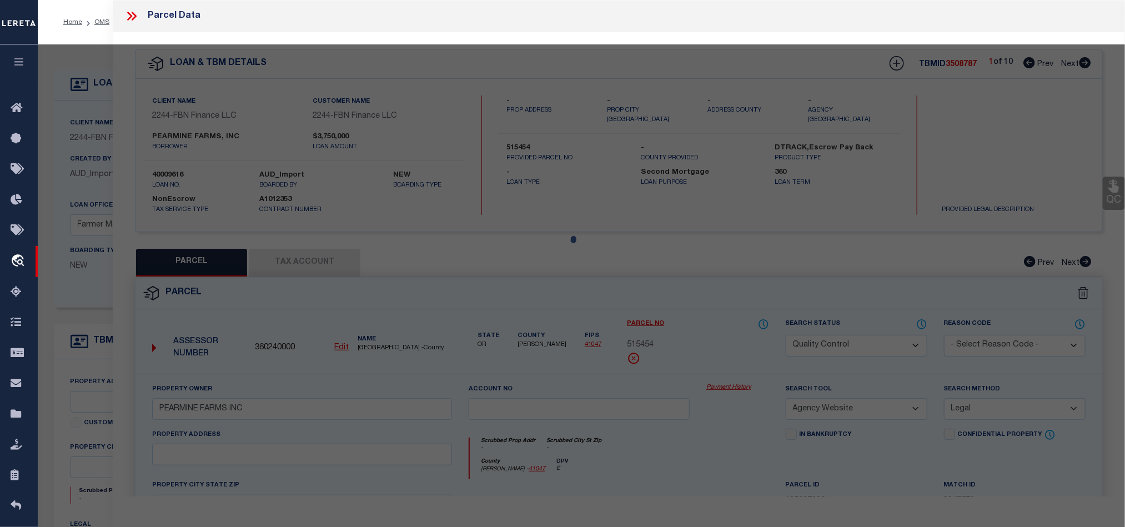
select select "AS"
select select
checkbox input "false"
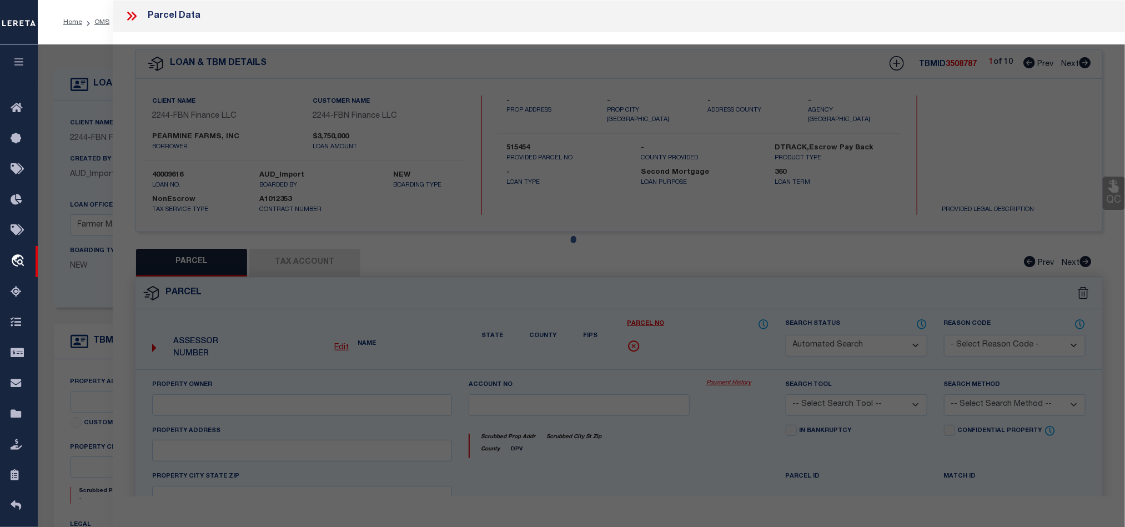
select select "QC"
type input "PEARMINE FARMS INC"
select select "AGW"
select select "LEG"
type input "OR"
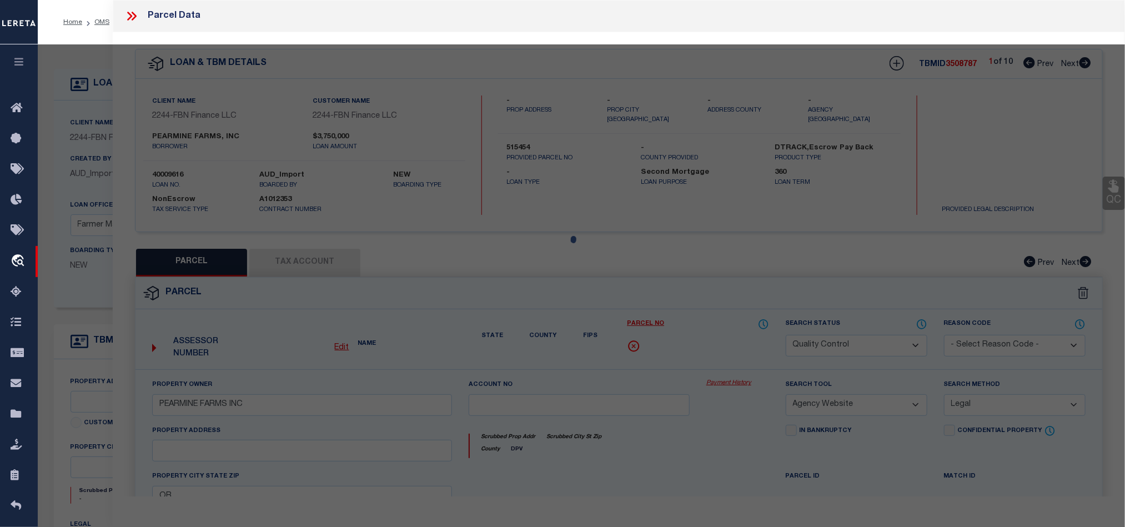
type textarea "1.19 AC"
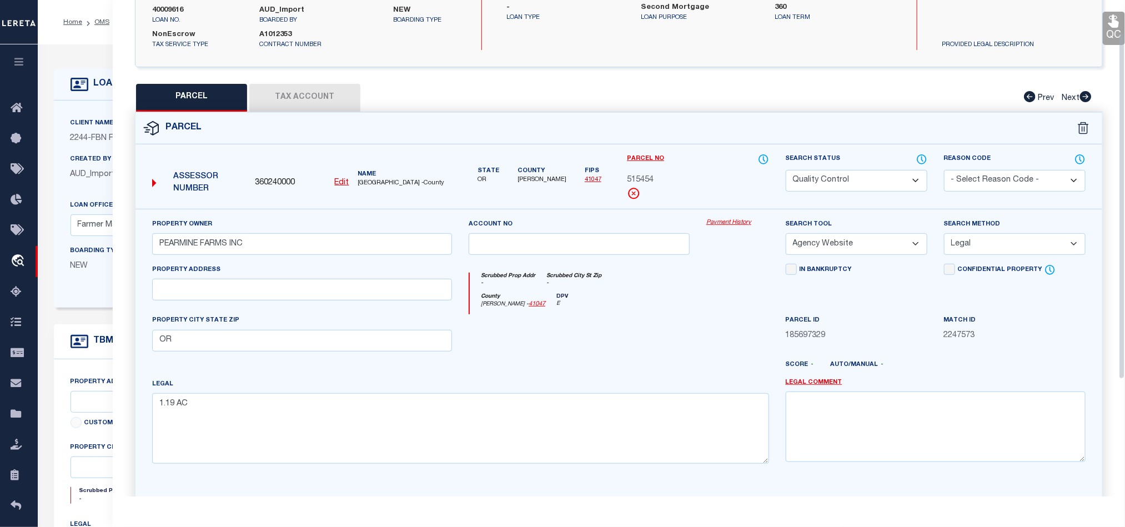
scroll to position [167, 0]
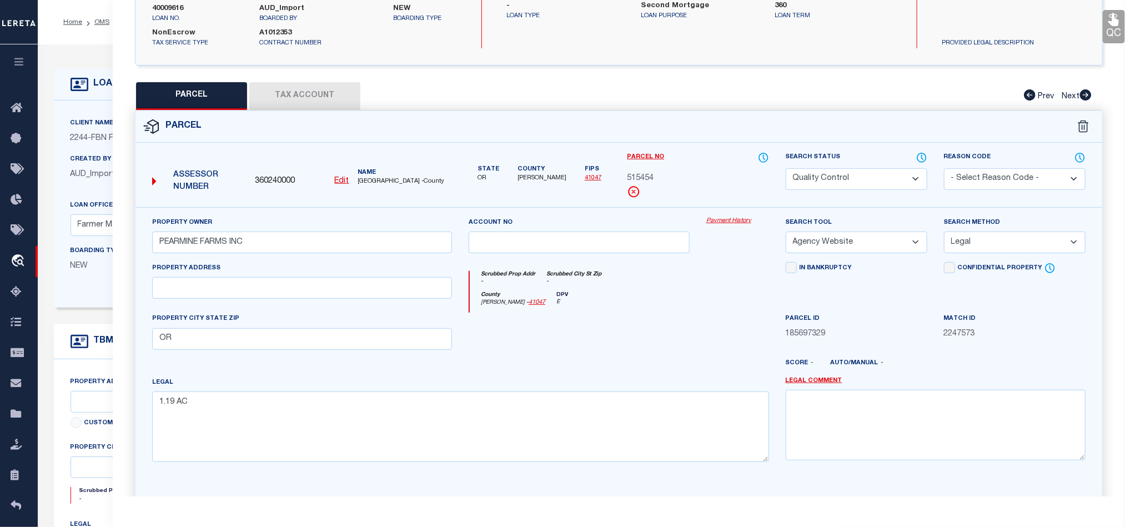
click at [909, 179] on select "Automated Search Bad Parcel Complete Duplicate Parcel High Dollar Reporting In …" at bounding box center [857, 179] width 142 height 22
click at [570, 325] on div at bounding box center [579, 336] width 238 height 46
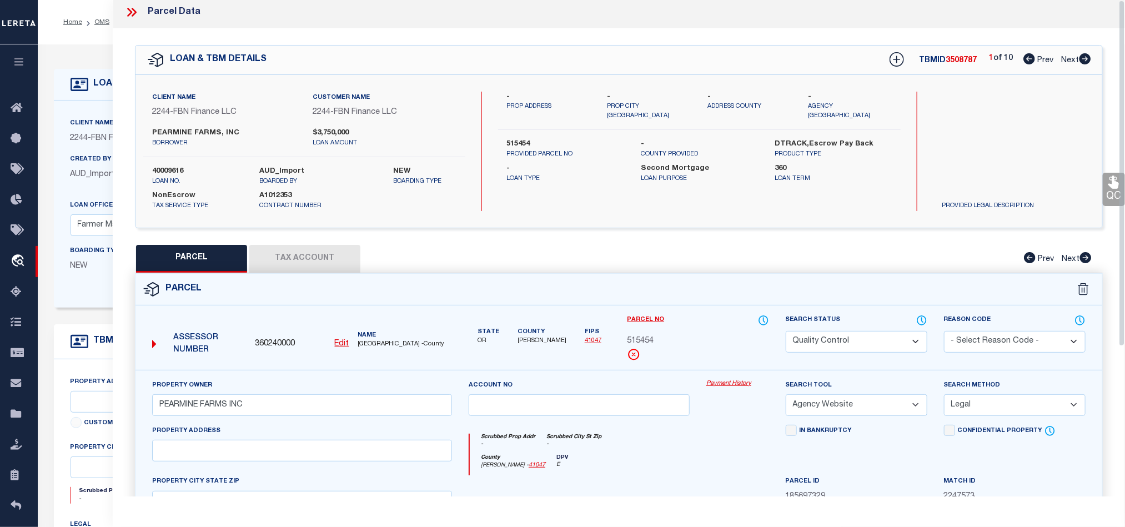
scroll to position [0, 0]
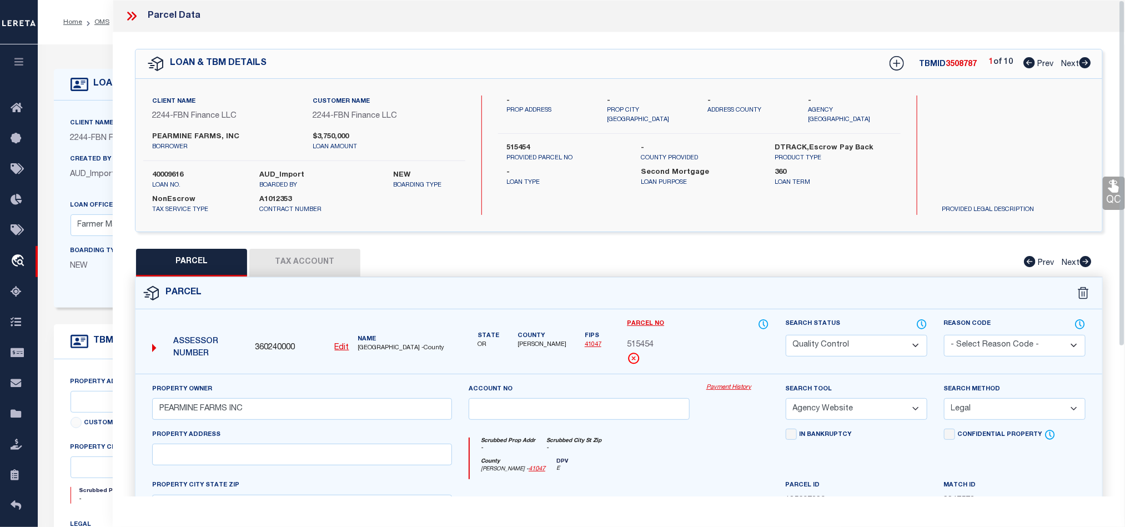
click at [135, 20] on icon at bounding box center [131, 16] width 14 height 14
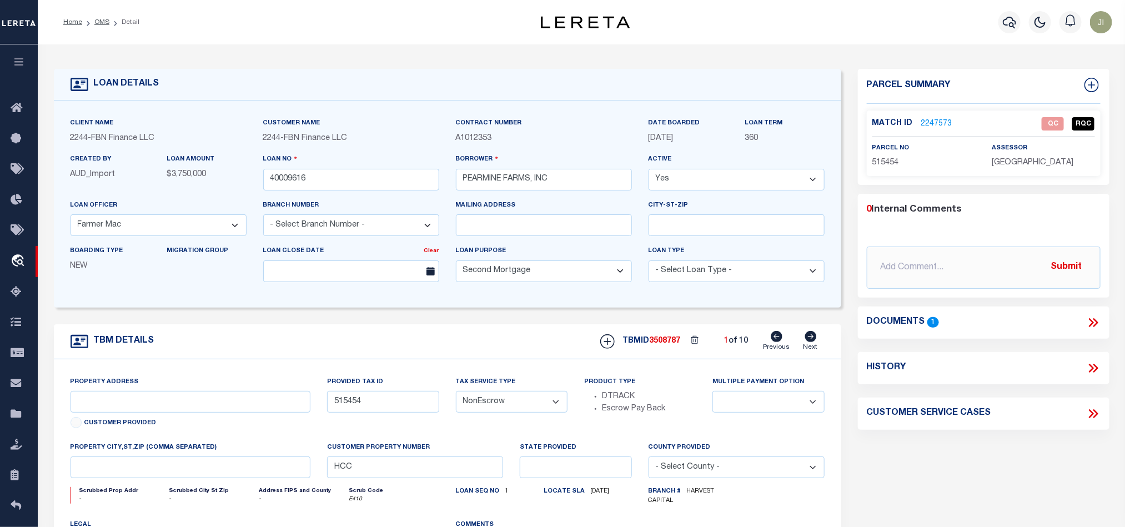
click at [426, 341] on div "TBM DETAILS TBMID 3508787 1 of 10 Next" at bounding box center [447, 341] width 787 height 35
click at [98, 22] on link "OMS" at bounding box center [101, 22] width 15 height 7
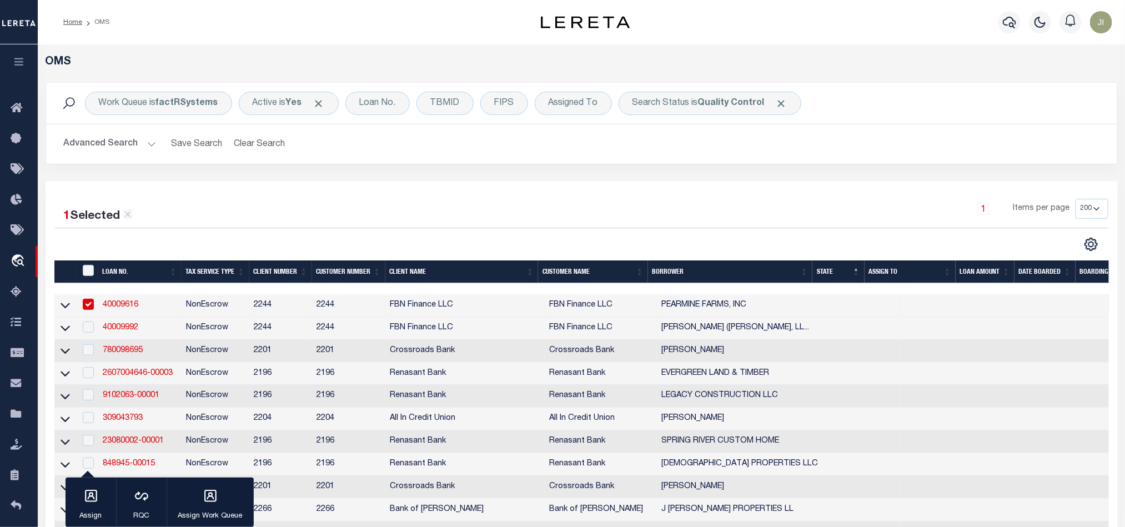
click at [321, 307] on td "2244" at bounding box center [348, 305] width 73 height 23
checkbox input "false"
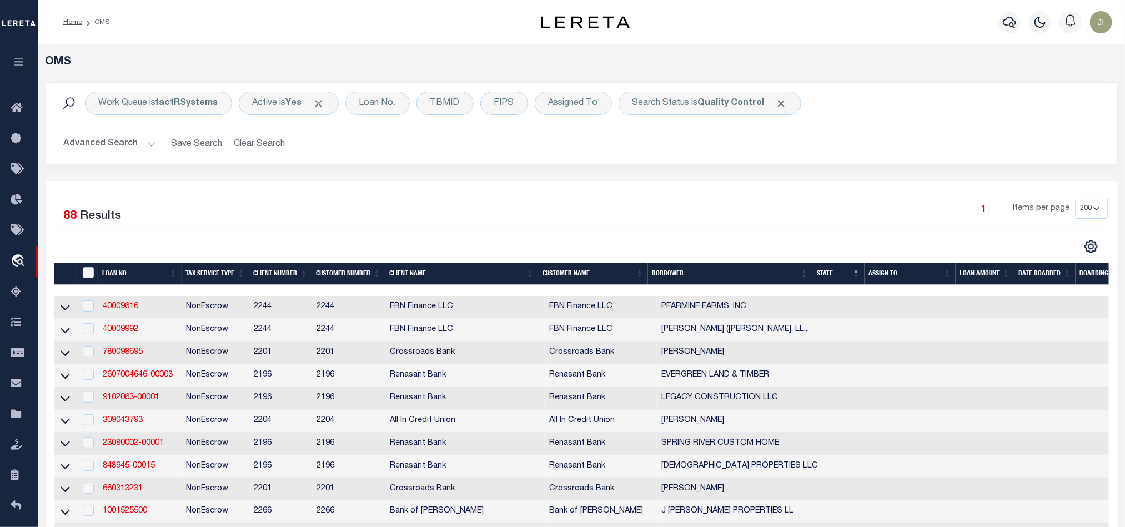
click at [614, 222] on div "1 Items per page 10 25 50 100 200" at bounding box center [715, 213] width 786 height 29
click at [768, 167] on div "Work Queue is factRSystems Is Contains factRSystems Cancel Apply Active is Yes …" at bounding box center [581, 131] width 1089 height 99
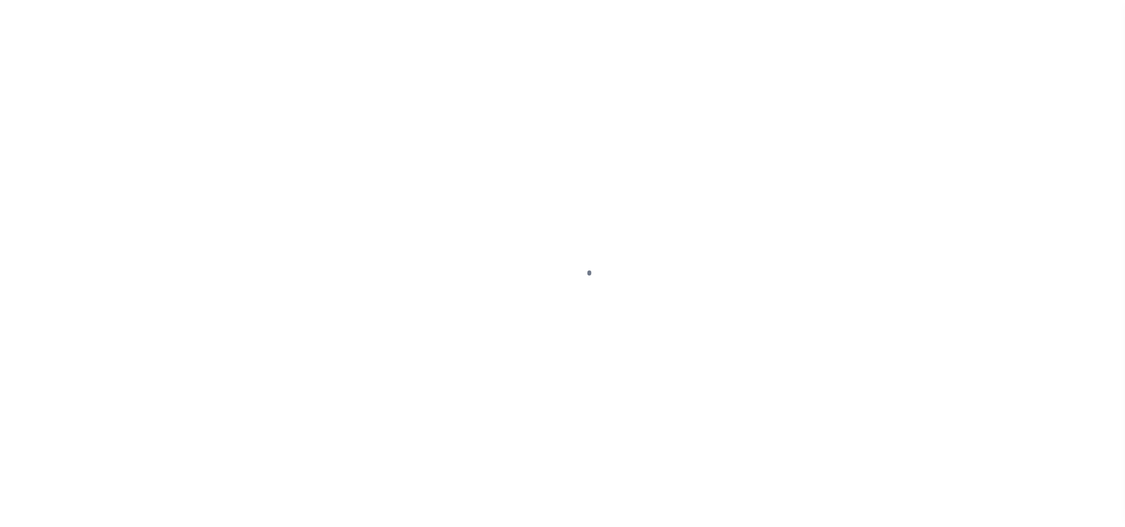
scroll to position [13, 0]
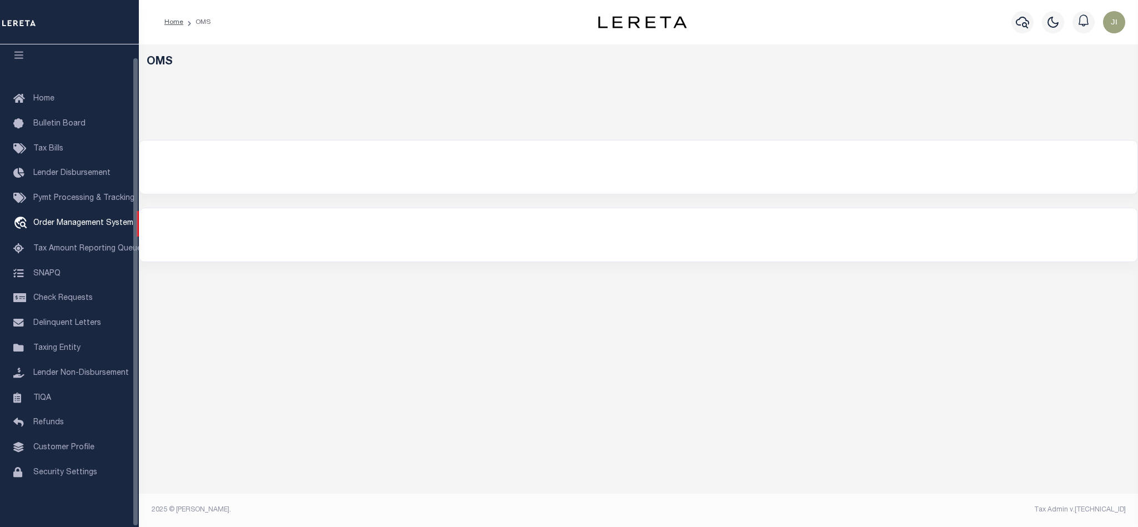
select select "200"
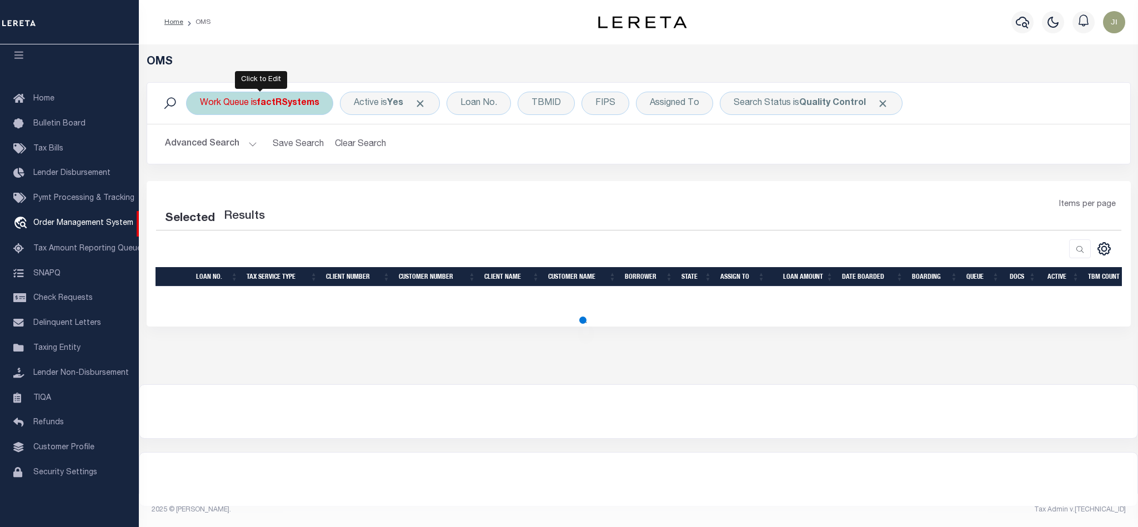
click at [285, 105] on b "factRSystems" at bounding box center [288, 103] width 62 height 9
select select "FAC"
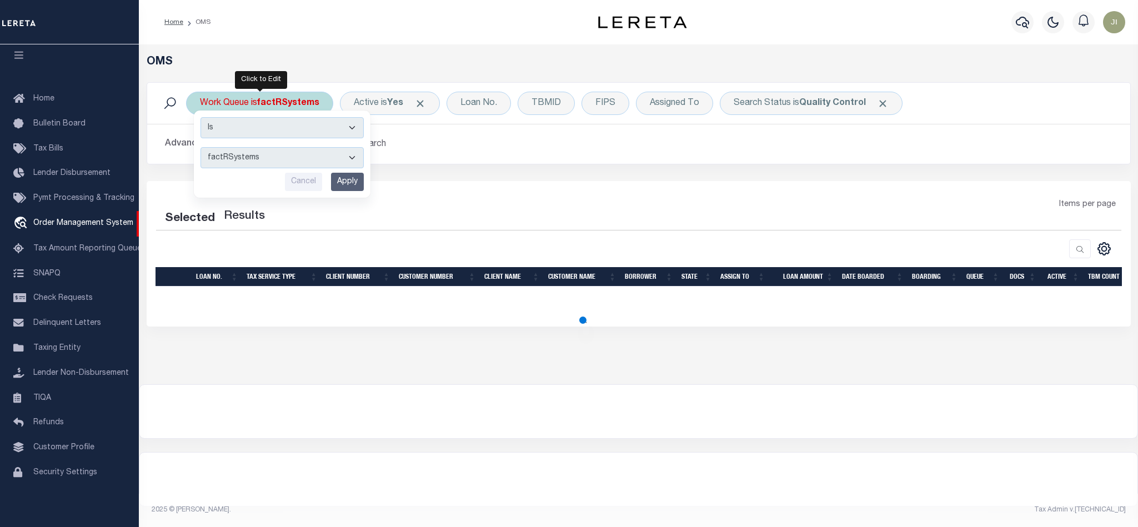
click at [317, 162] on select "--ALL-- factRSystems General ThoughtFocus" at bounding box center [281, 157] width 163 height 21
select select "200"
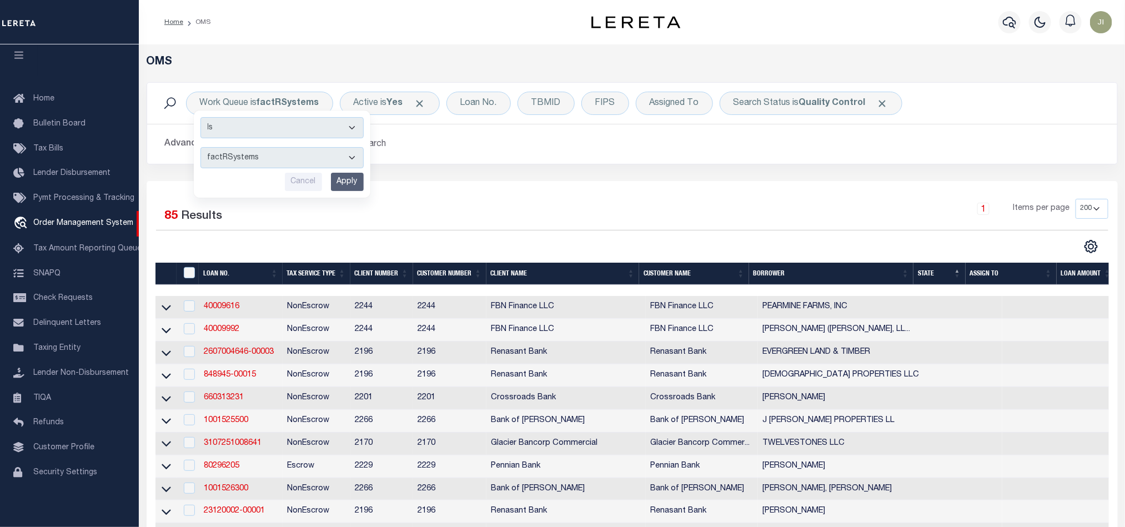
click at [602, 213] on div "1 Items per page 10 25 50 100 200" at bounding box center [753, 213] width 710 height 29
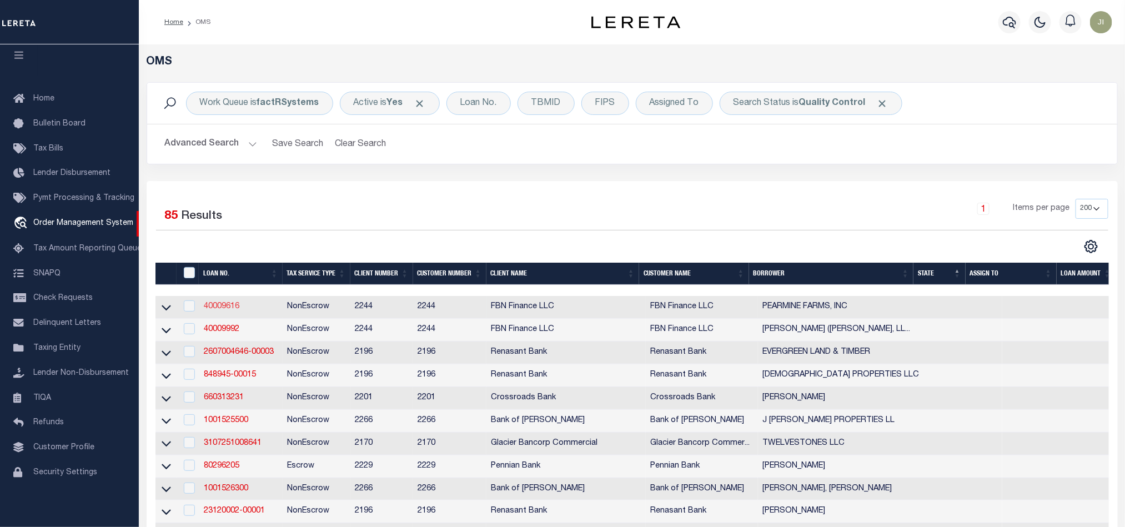
click at [228, 310] on link "40009616" at bounding box center [222, 307] width 36 height 8
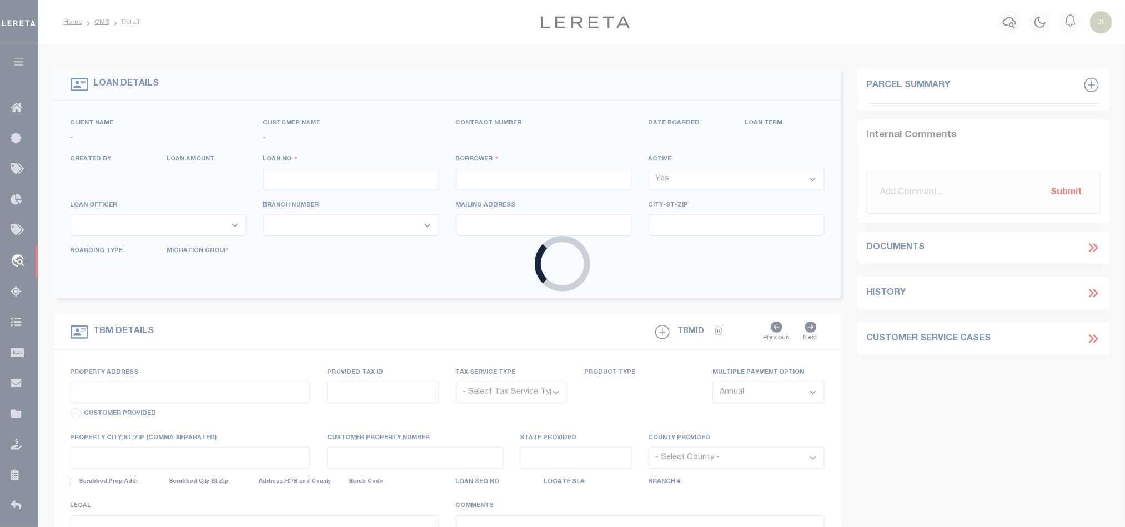
type input "40009616"
type input "PEARMINE FARMS, INC"
select select
select select "100"
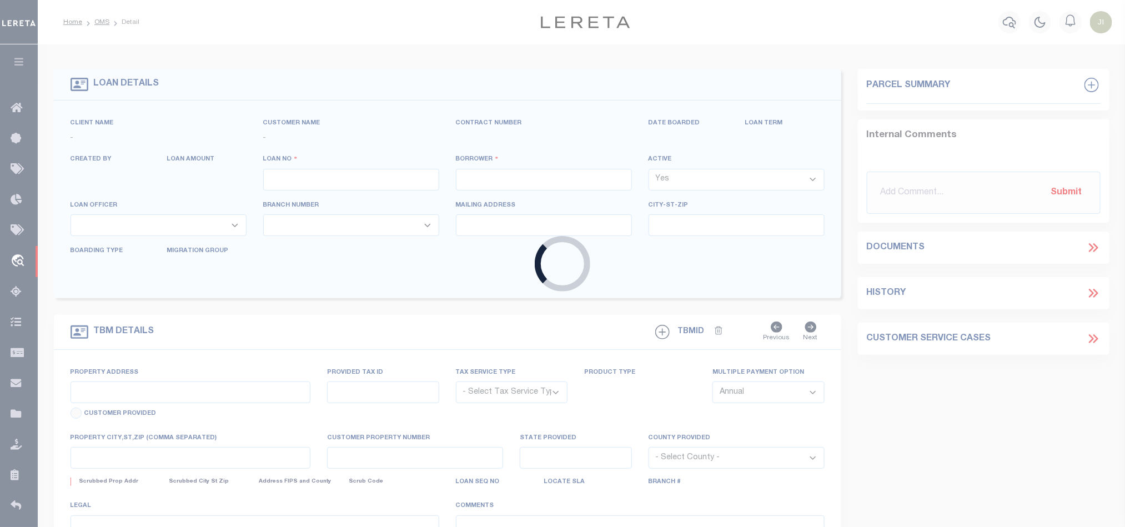
select select "NonEscrow"
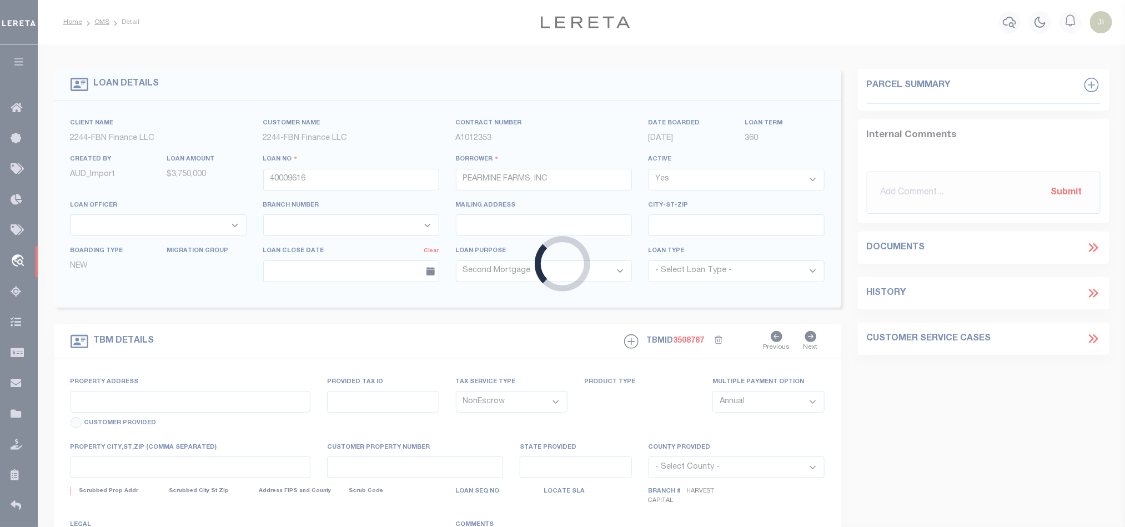
type input "515454"
select select
type input "HCC"
select select "14078"
select select "5511"
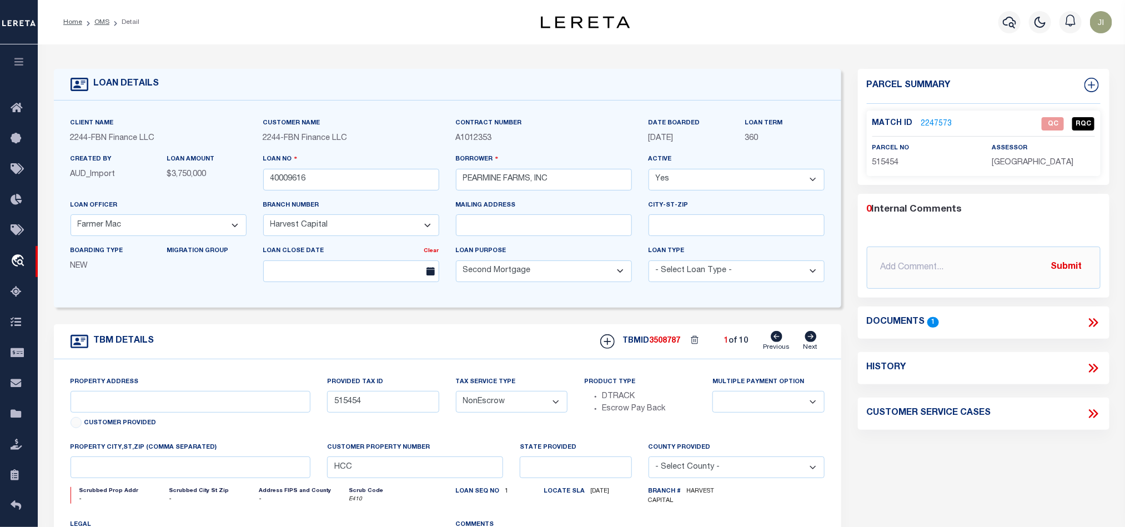
click at [928, 118] on link "2247573" at bounding box center [936, 124] width 31 height 12
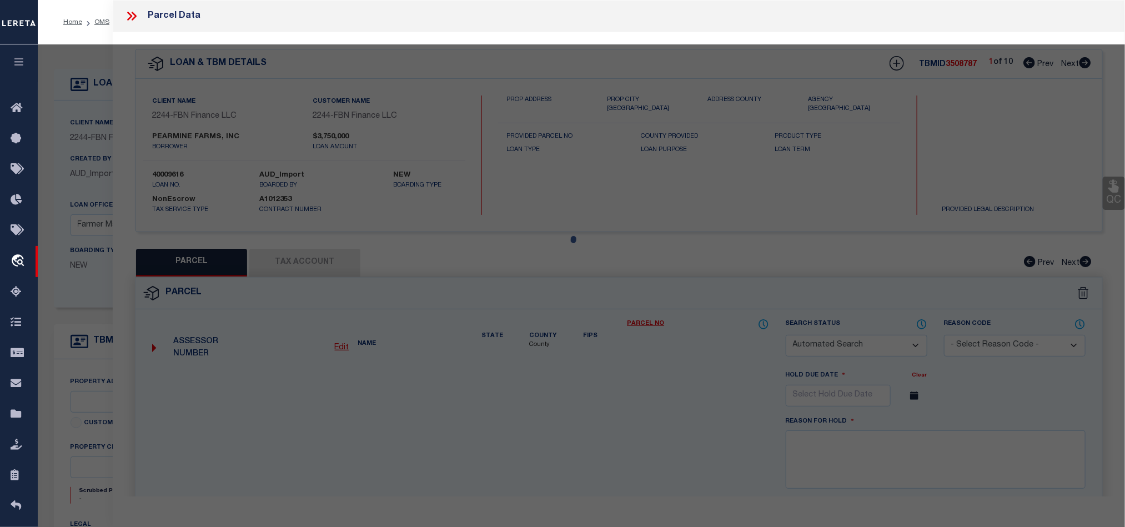
checkbox input "false"
select select "QC"
type input "PEARMINE FARMS INC"
select select "AGW"
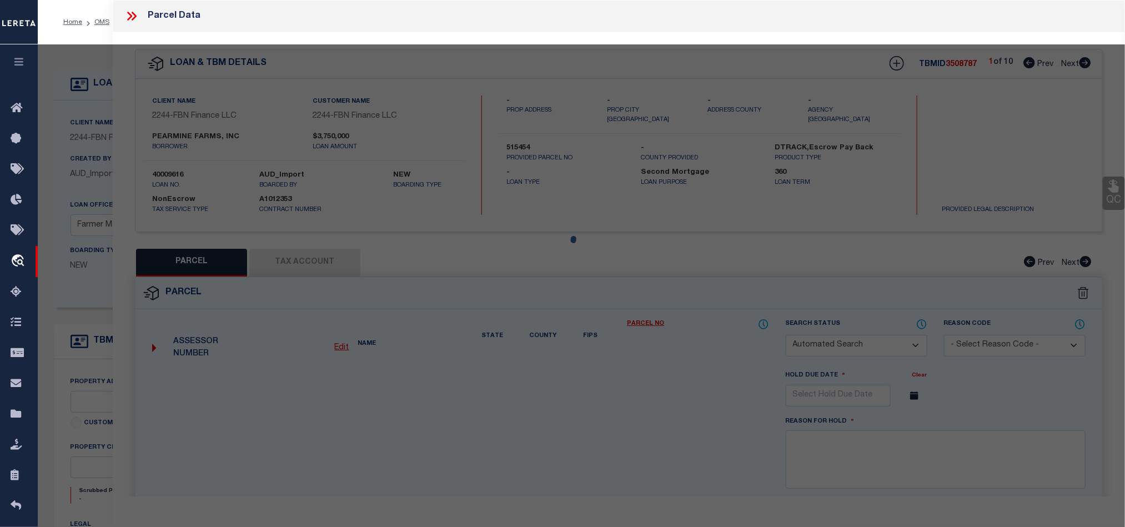
select select "LEG"
type input "OR"
type textarea "1.19 AC"
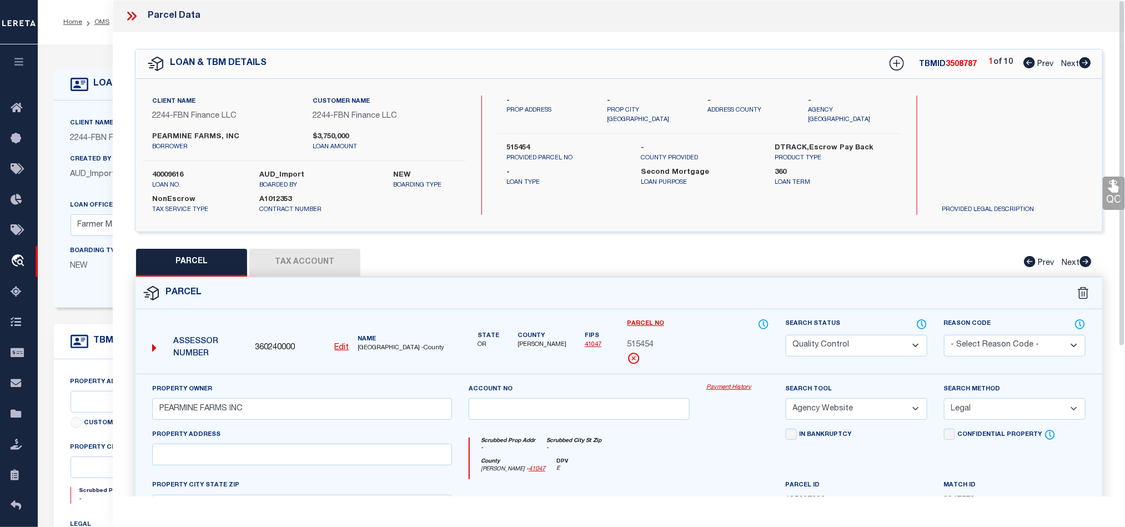
click at [914, 340] on select "Automated Search Bad Parcel Complete Duplicate Parcel High Dollar Reporting In …" at bounding box center [857, 346] width 142 height 22
click at [659, 287] on div "Parcel" at bounding box center [618, 294] width 967 height 32
click at [137, 16] on icon at bounding box center [131, 16] width 14 height 14
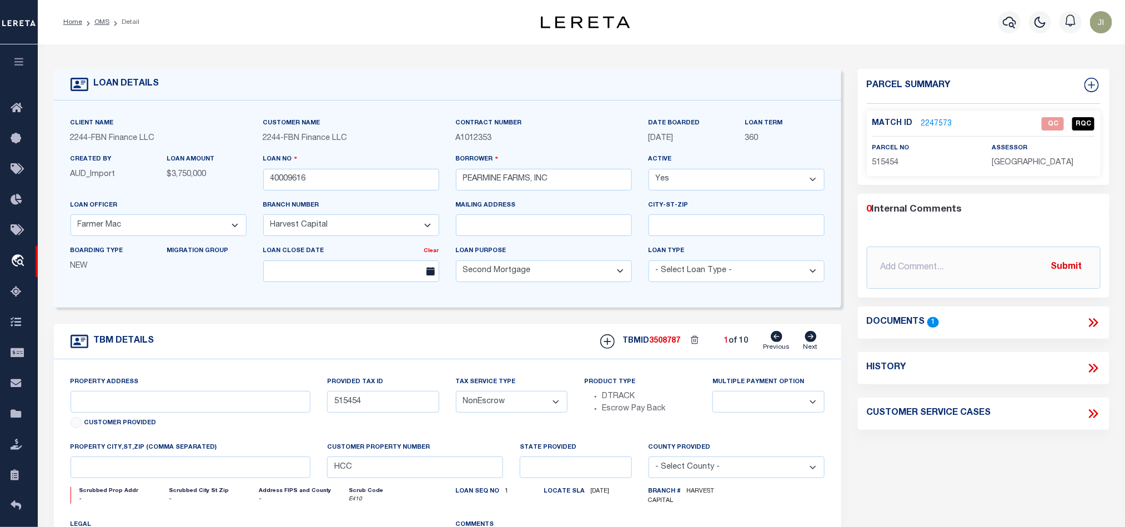
click at [94, 15] on ol "Home OMS Detail" at bounding box center [101, 22] width 94 height 23
click at [96, 20] on link "OMS" at bounding box center [101, 22] width 15 height 7
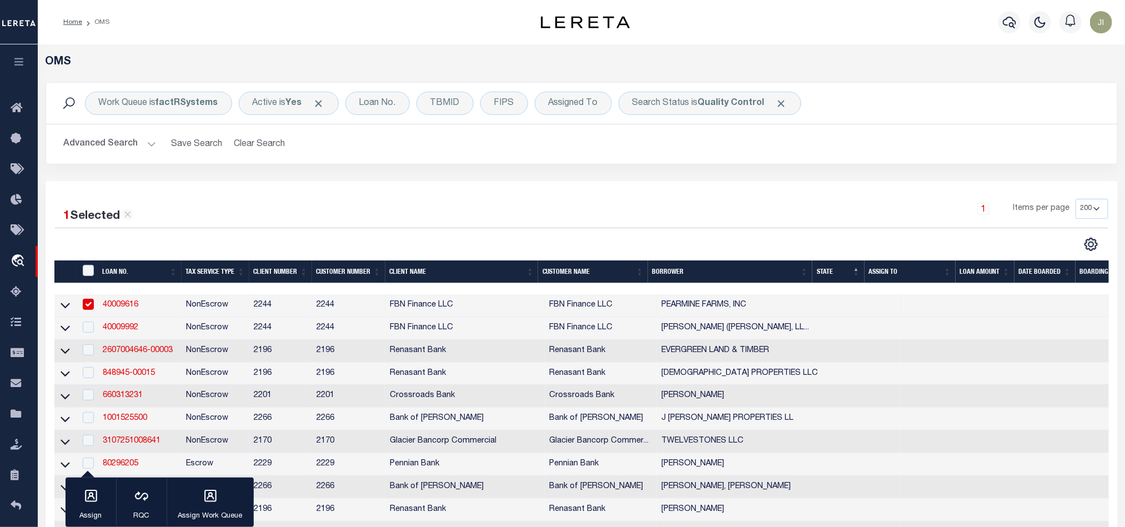
click at [545, 208] on div "1 Items per page 10 25 50 100 200" at bounding box center [715, 213] width 786 height 29
